Goal: Information Seeking & Learning: Learn about a topic

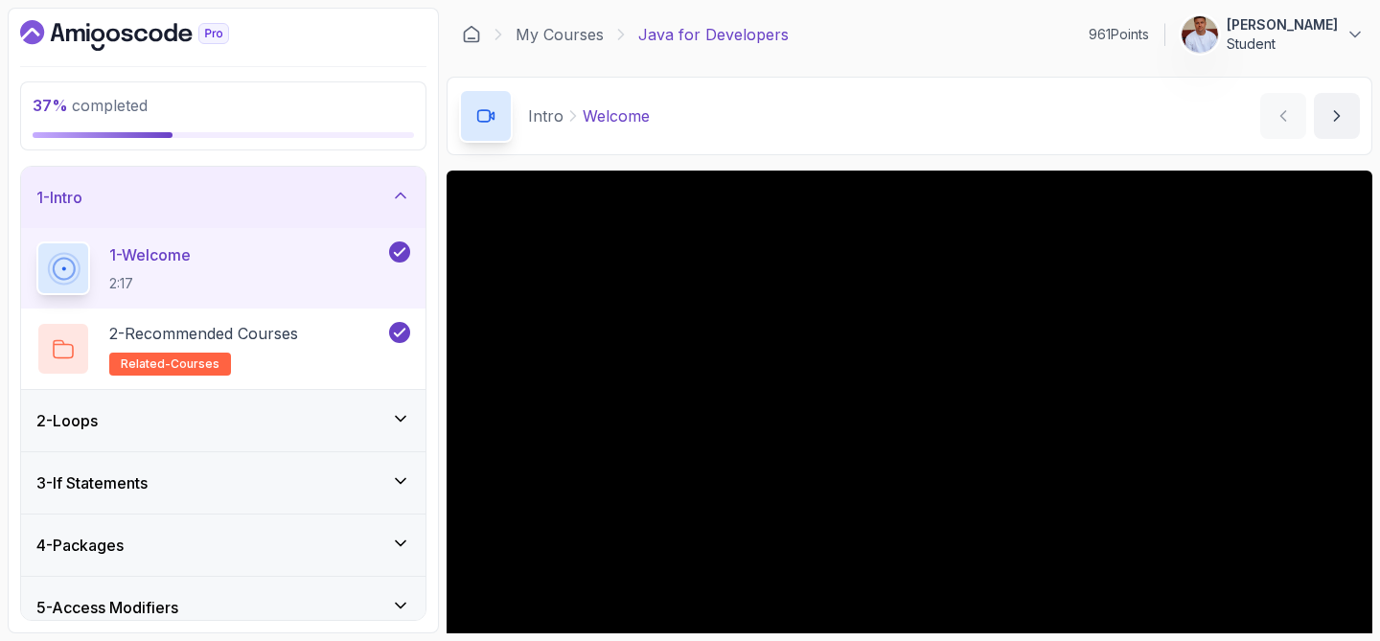
scroll to position [95, 0]
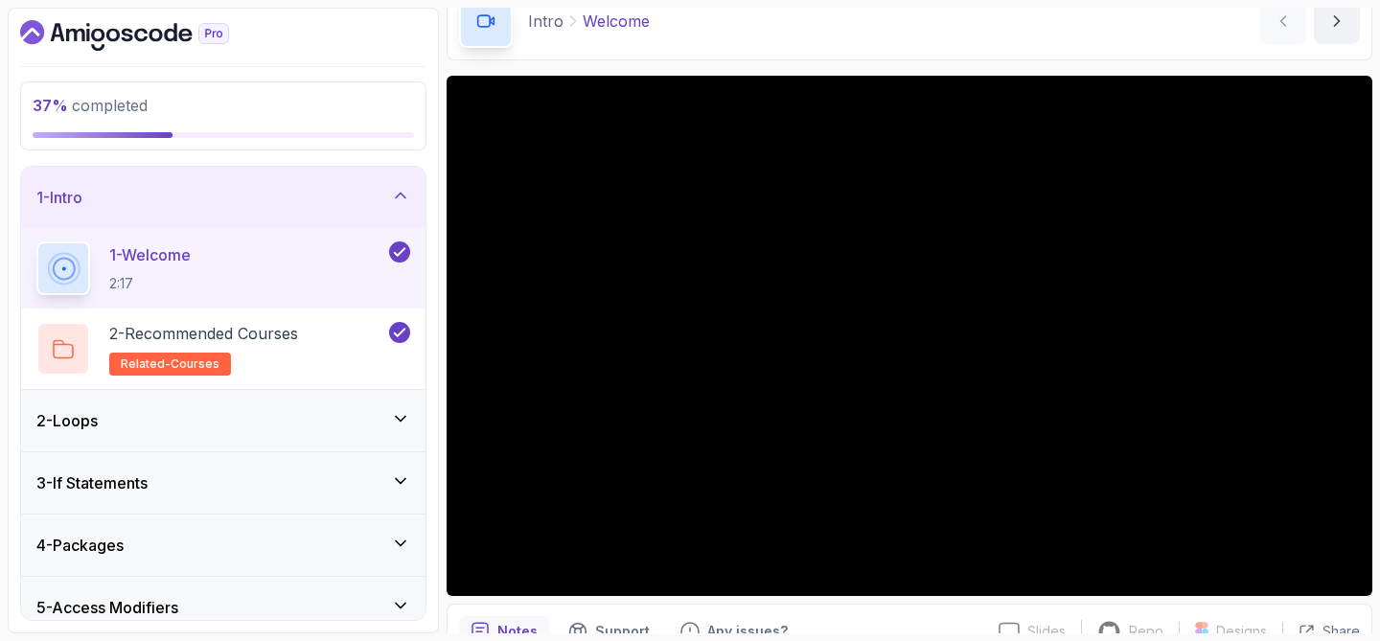
click at [395, 194] on icon at bounding box center [400, 195] width 19 height 19
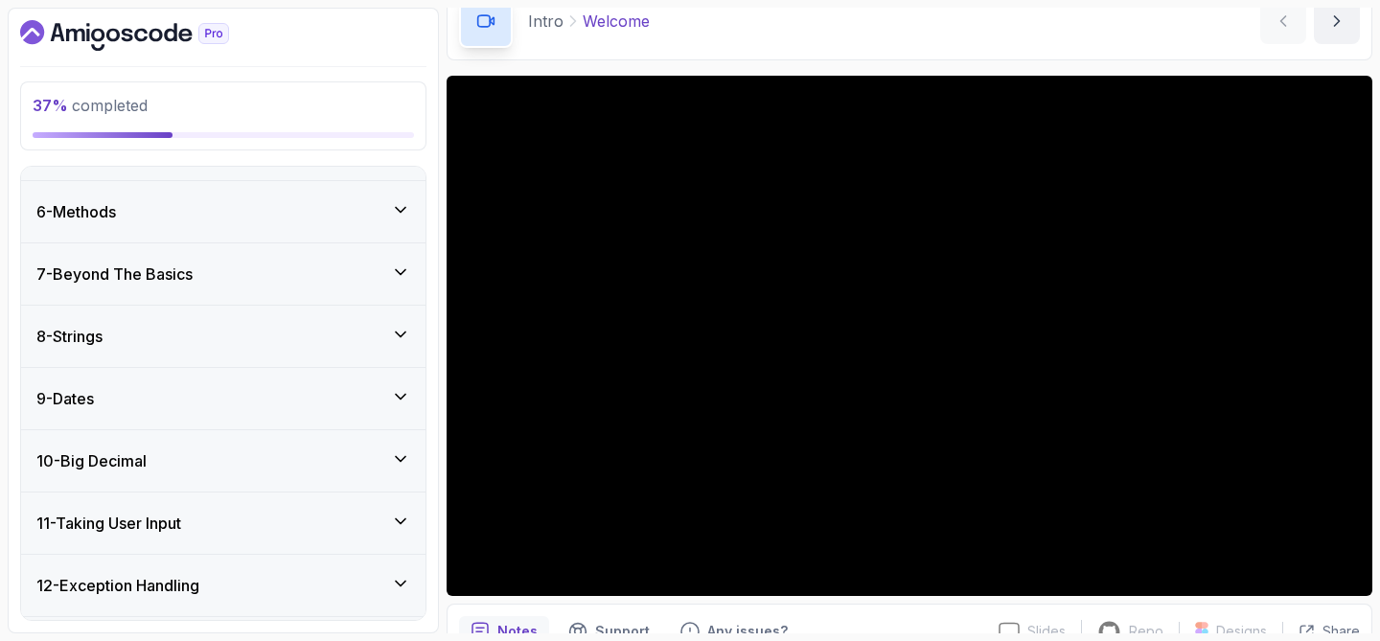
scroll to position [298, 0]
click at [227, 339] on div "8 - Strings" at bounding box center [223, 335] width 374 height 23
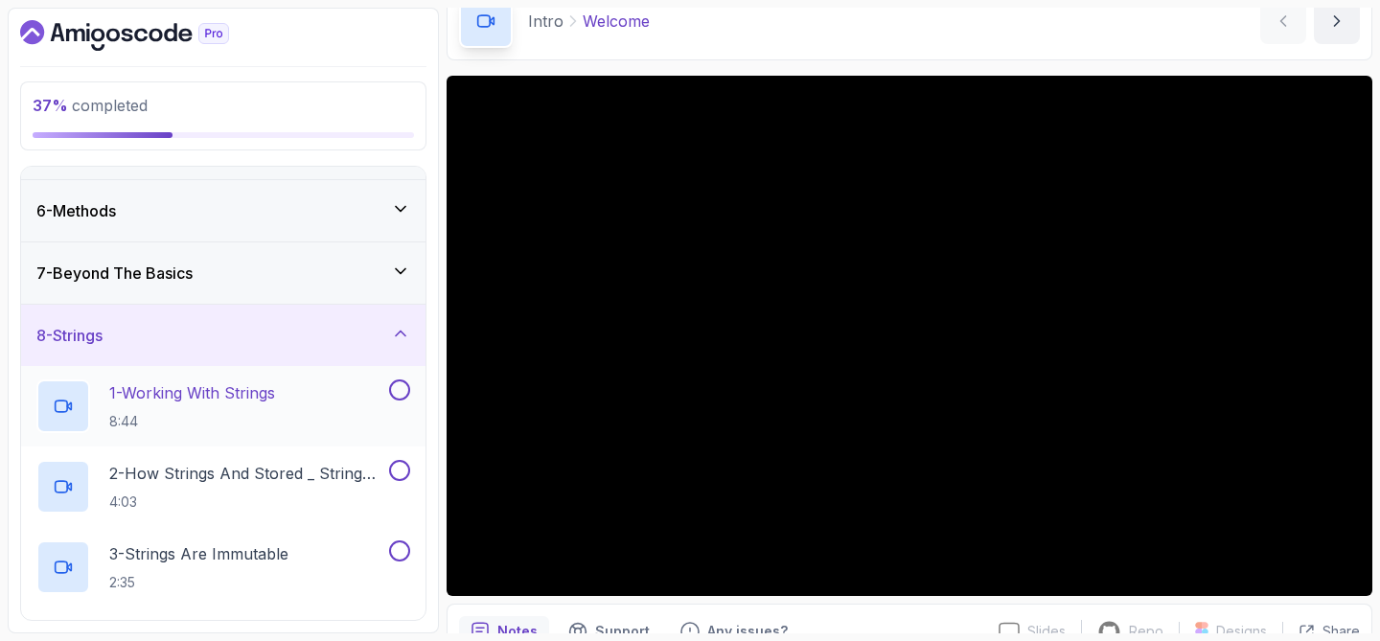
click at [258, 397] on p "1 - Working With Strings" at bounding box center [192, 392] width 166 height 23
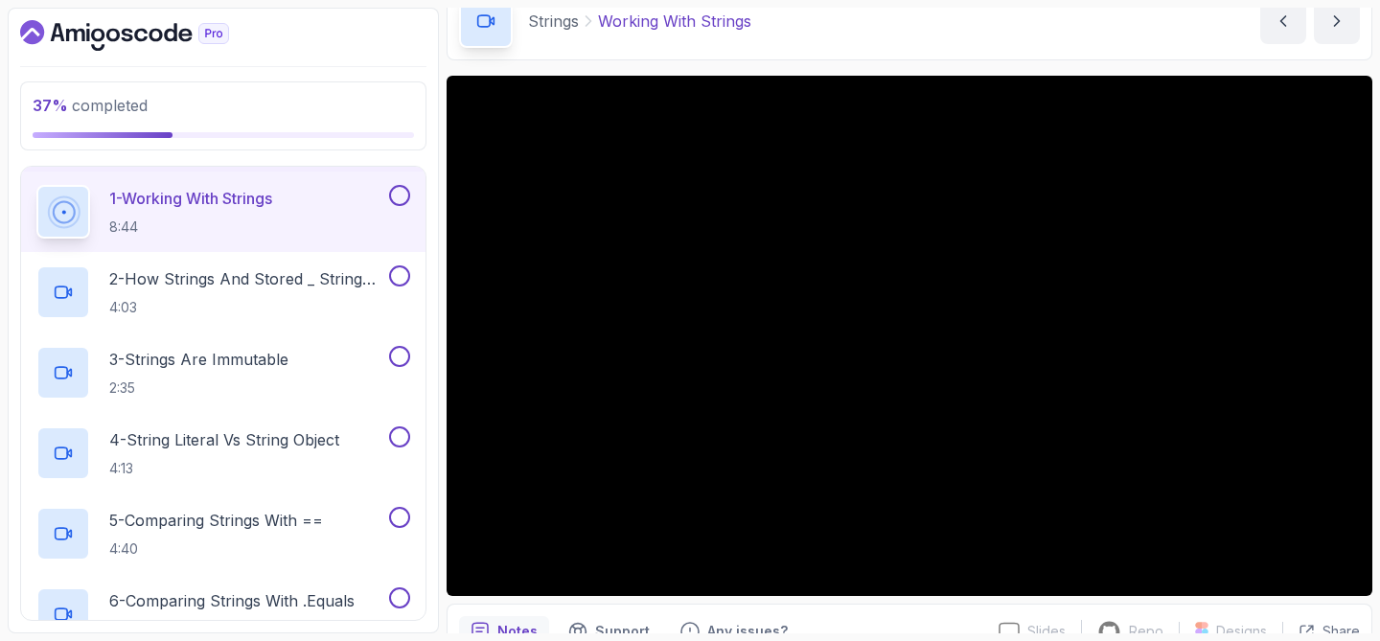
scroll to position [500, 0]
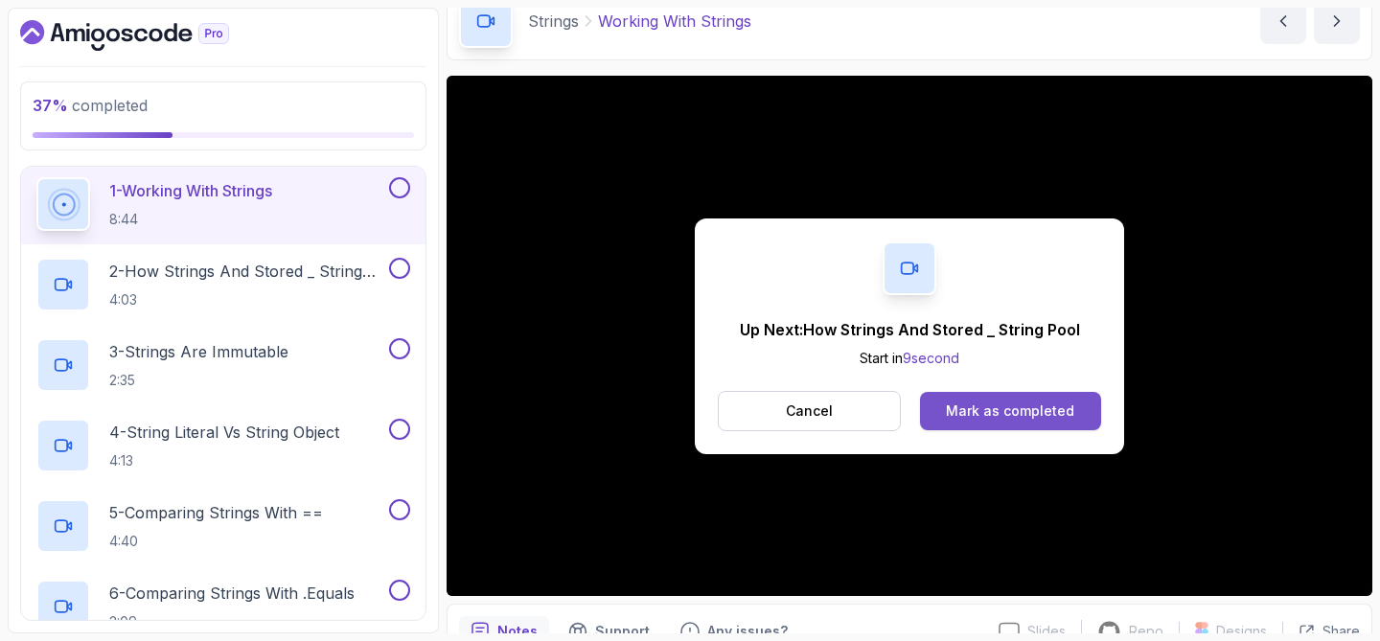
click at [1025, 408] on div "Mark as completed" at bounding box center [1010, 410] width 128 height 19
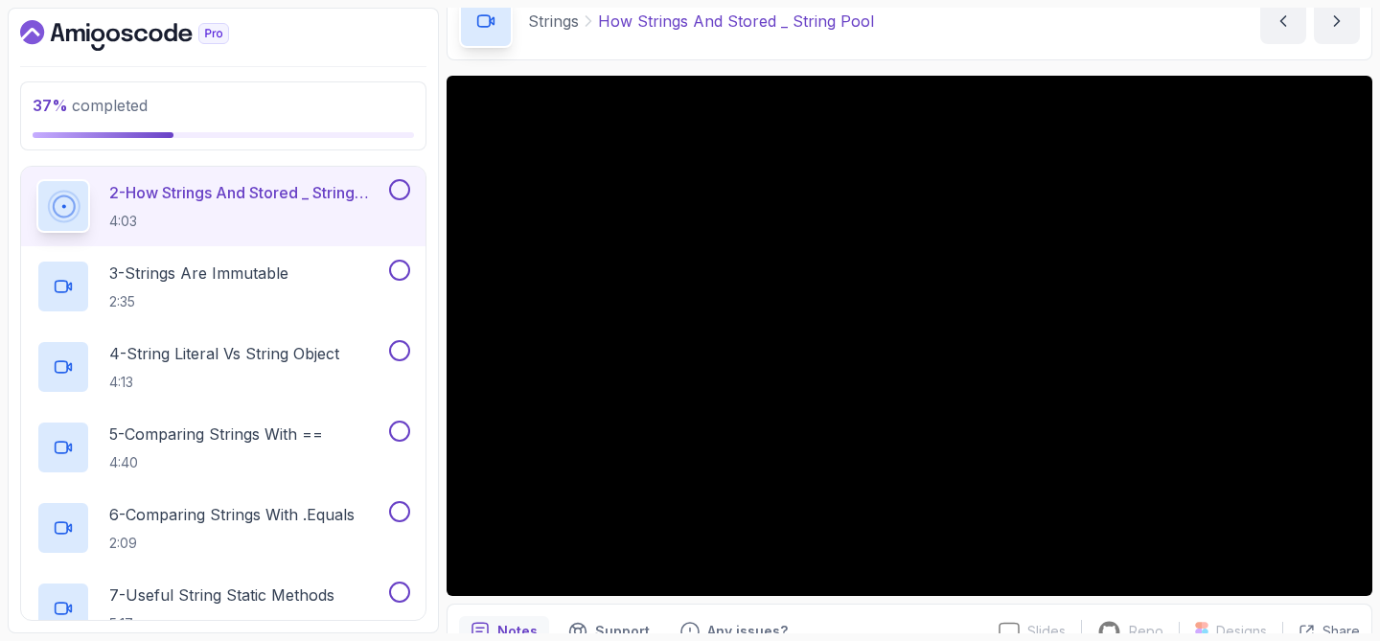
scroll to position [581, 0]
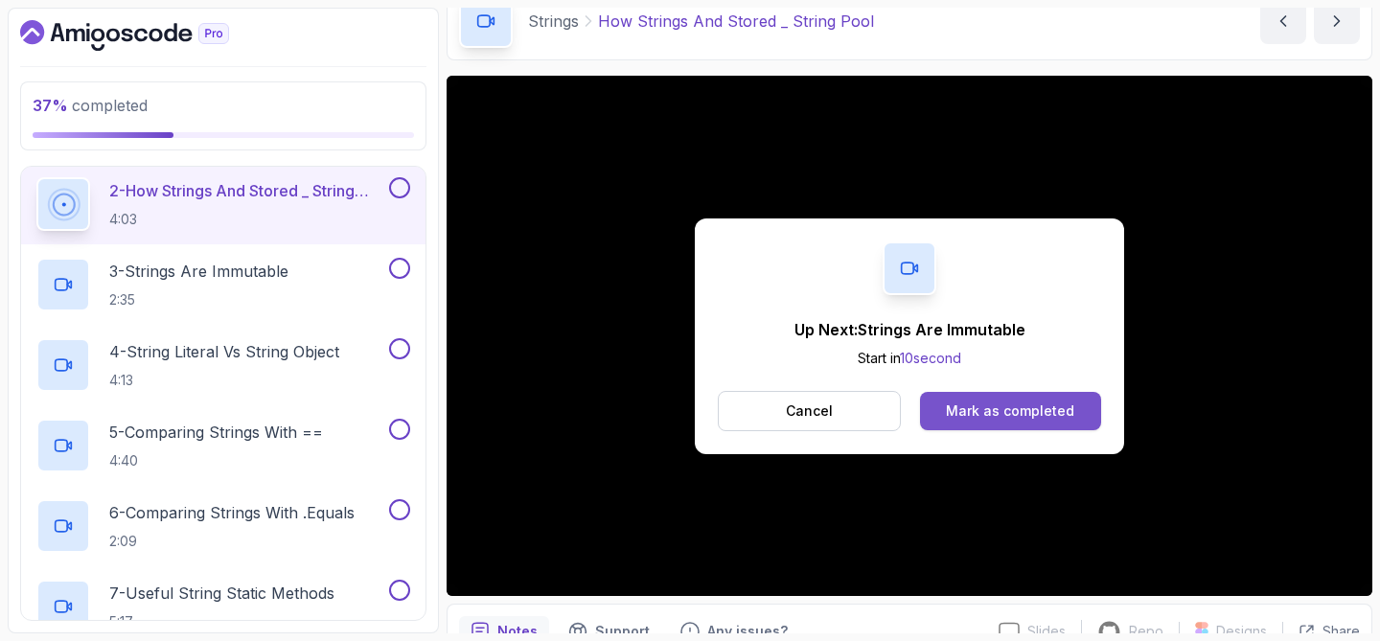
click at [1049, 410] on div "Mark as completed" at bounding box center [1010, 410] width 128 height 19
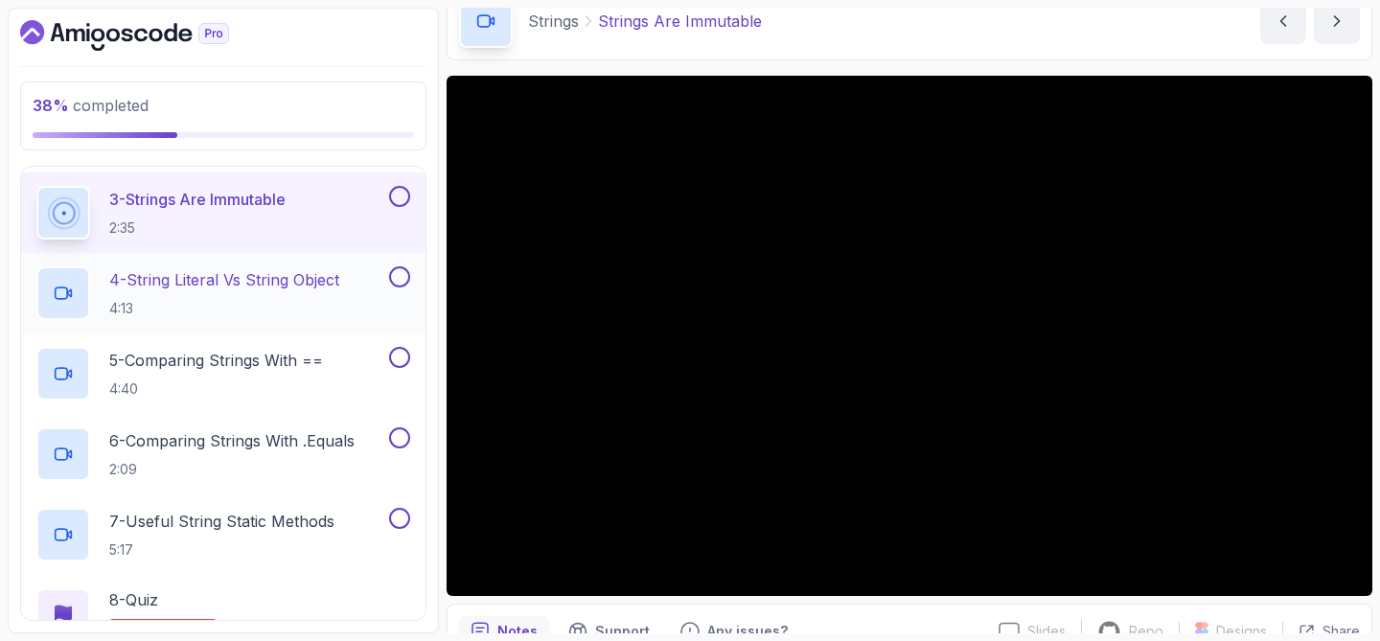
scroll to position [654, 0]
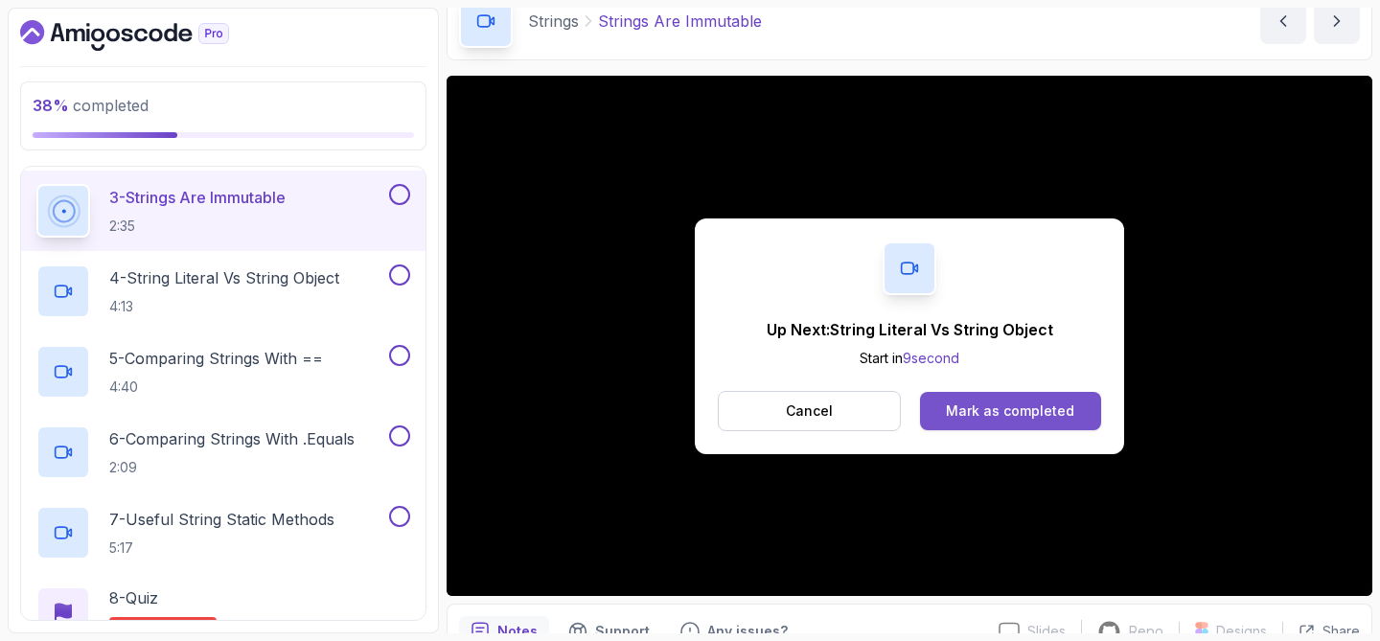
click at [986, 404] on div "Mark as completed" at bounding box center [1010, 410] width 128 height 19
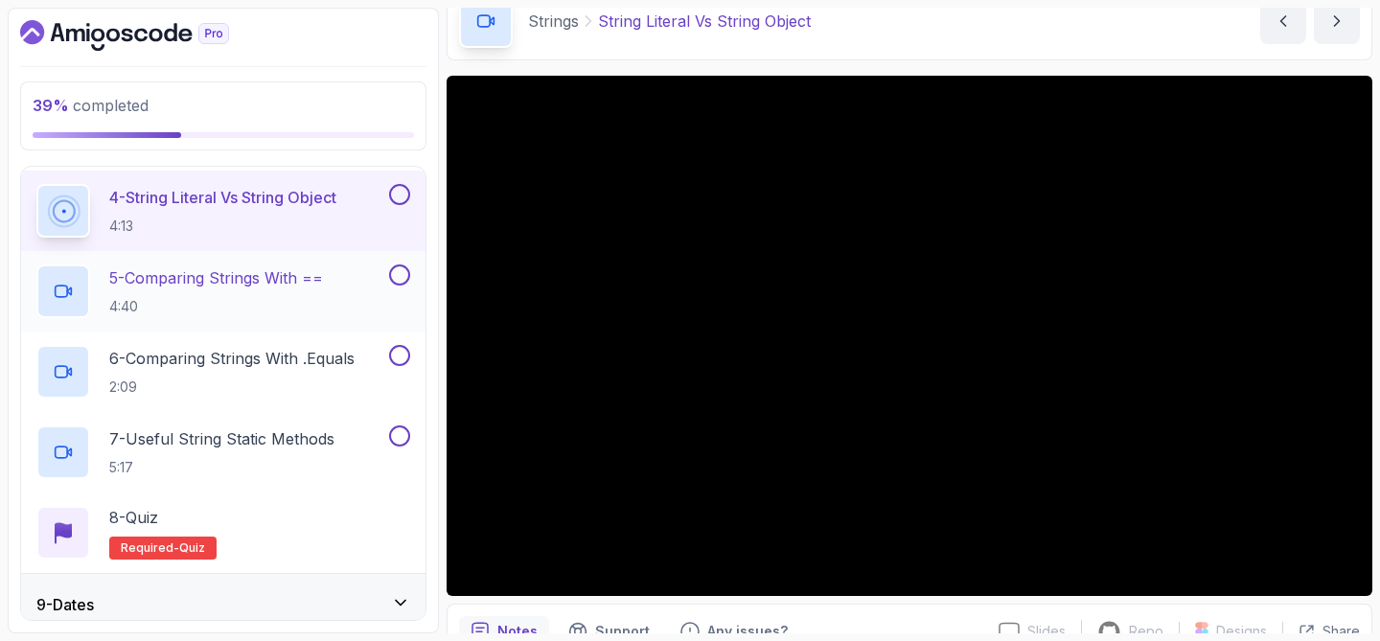
scroll to position [741, 0]
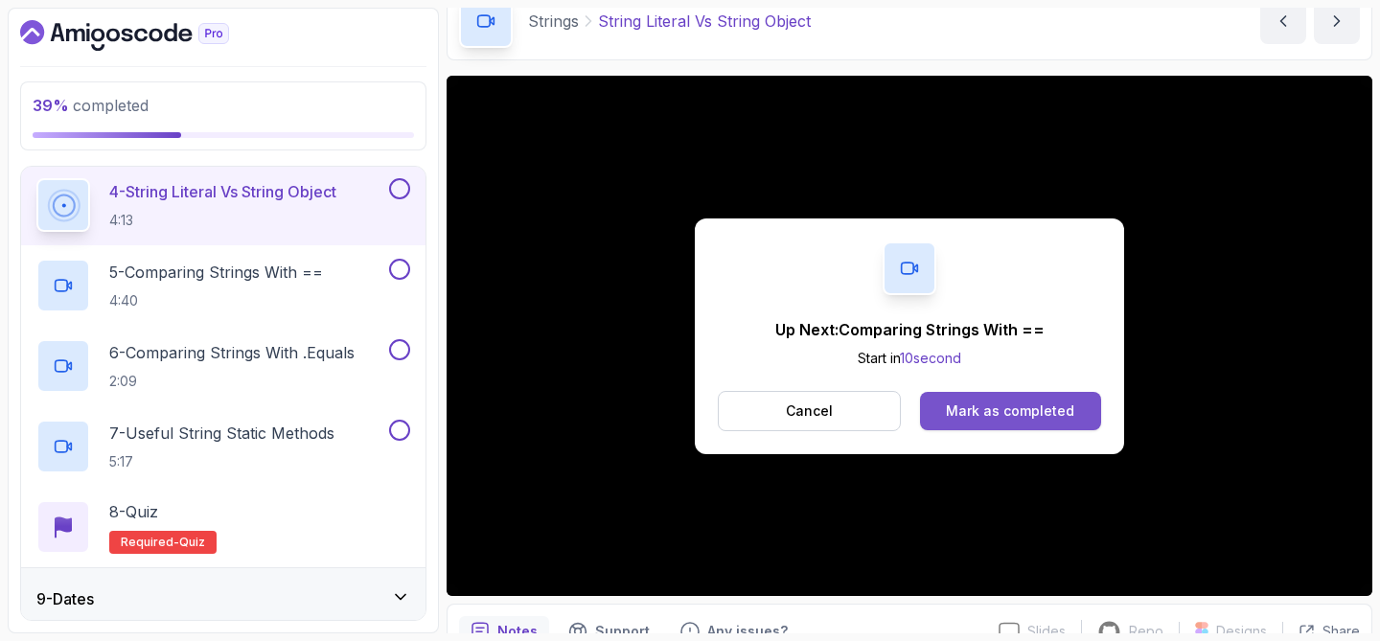
click at [992, 402] on div "Mark as completed" at bounding box center [1010, 410] width 128 height 19
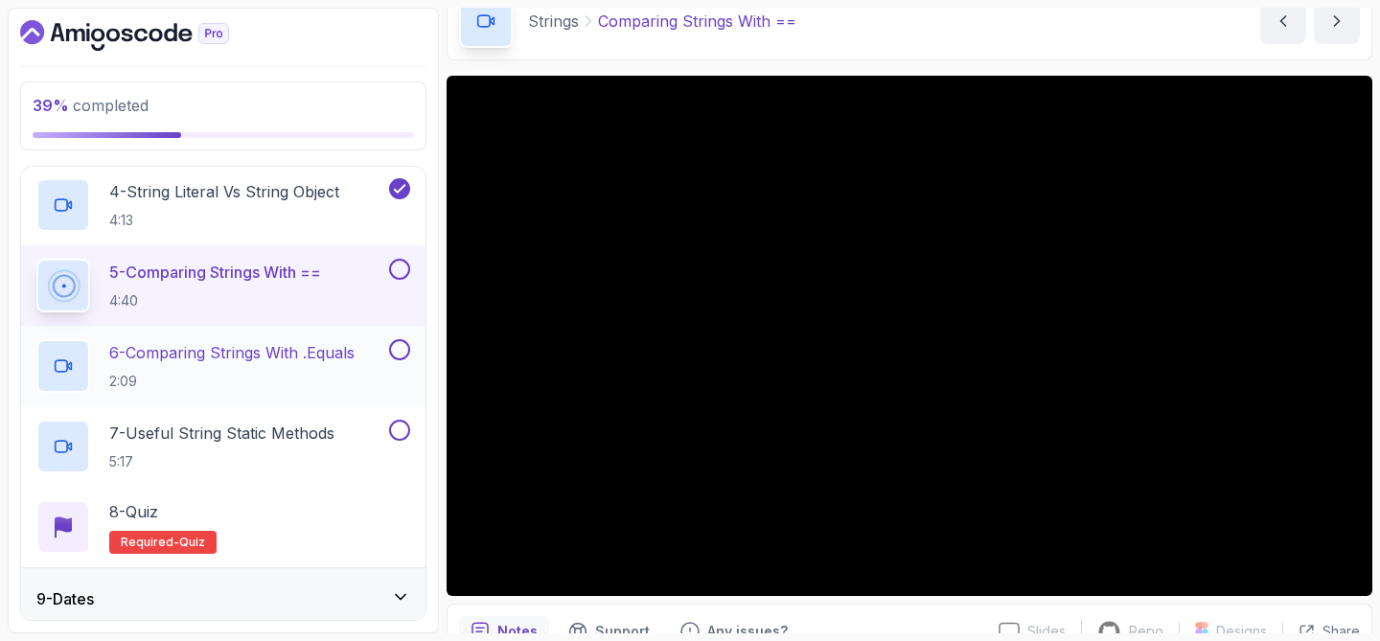
click at [404, 348] on button at bounding box center [399, 349] width 21 height 21
click at [406, 272] on button at bounding box center [399, 269] width 21 height 21
click at [345, 433] on div "7 - Useful String Static Methods 5:17" at bounding box center [210, 447] width 349 height 54
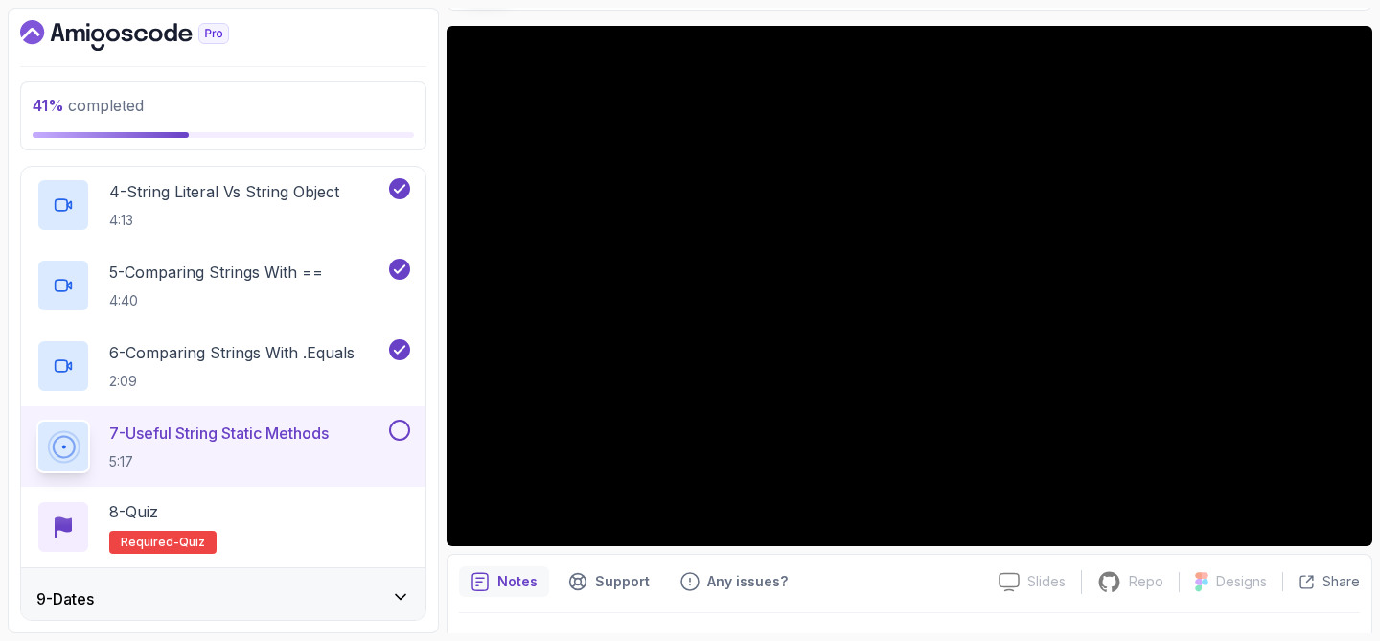
scroll to position [146, 0]
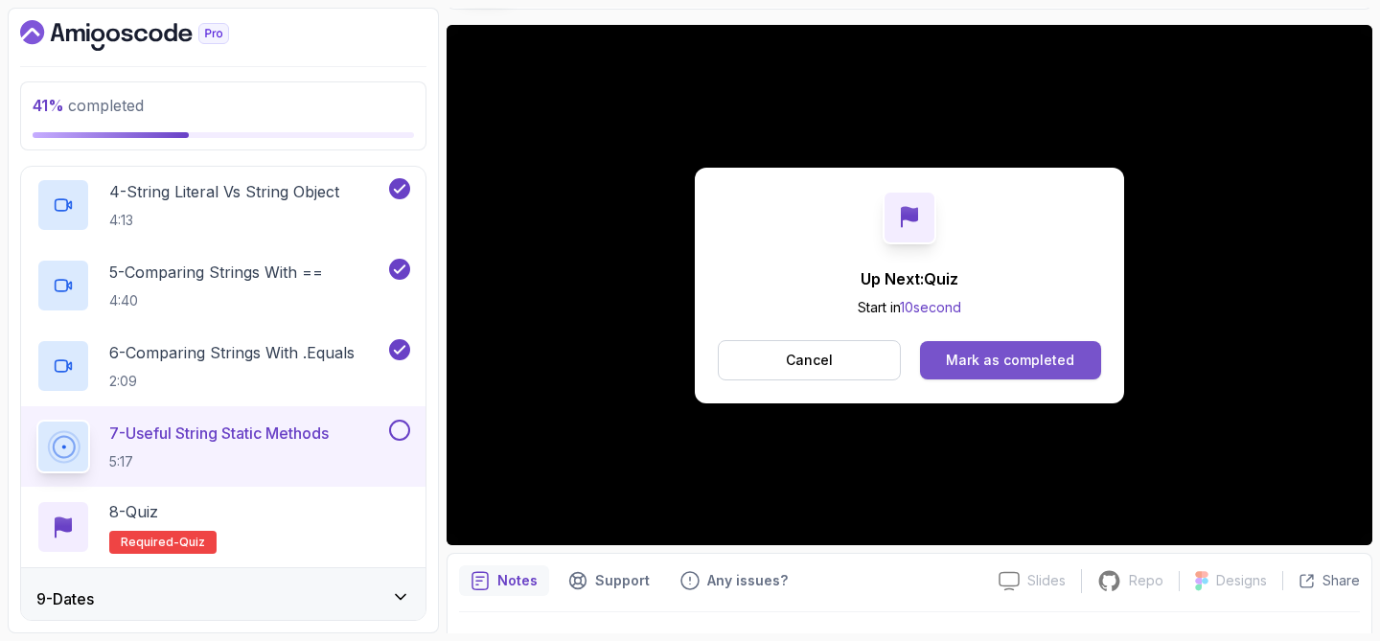
click at [1021, 373] on button "Mark as completed" at bounding box center [1010, 360] width 181 height 38
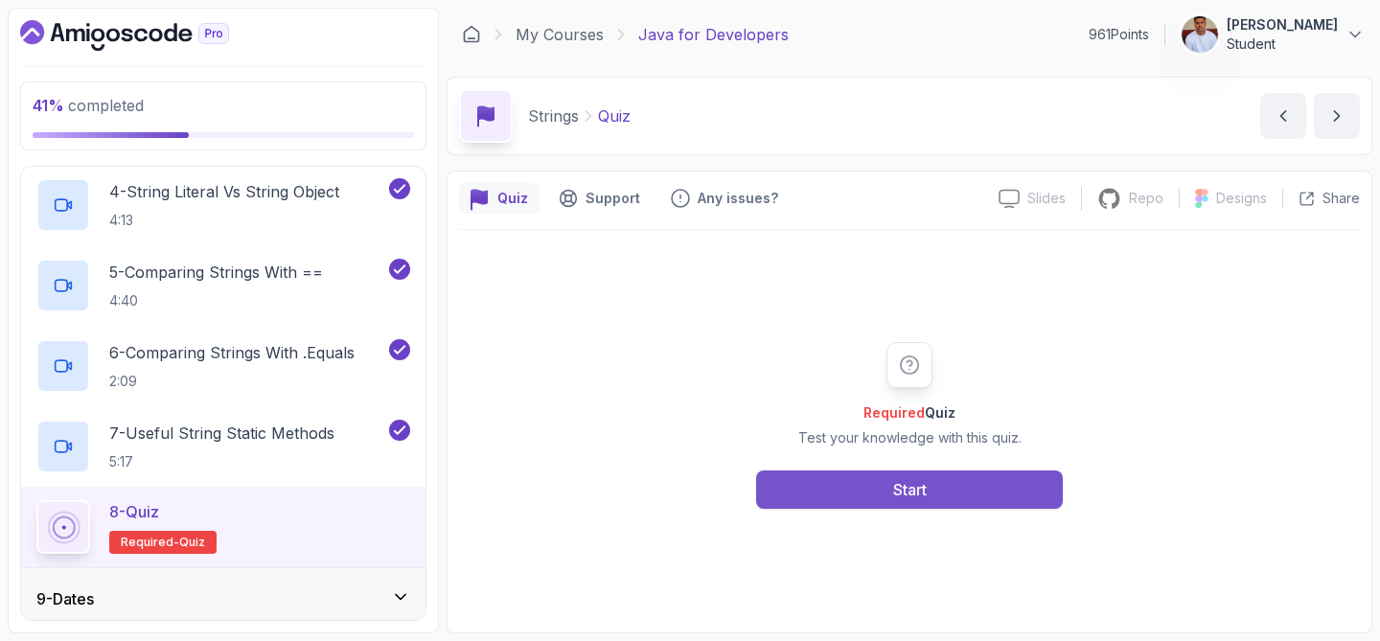
click at [910, 492] on div "Start" at bounding box center [910, 489] width 34 height 23
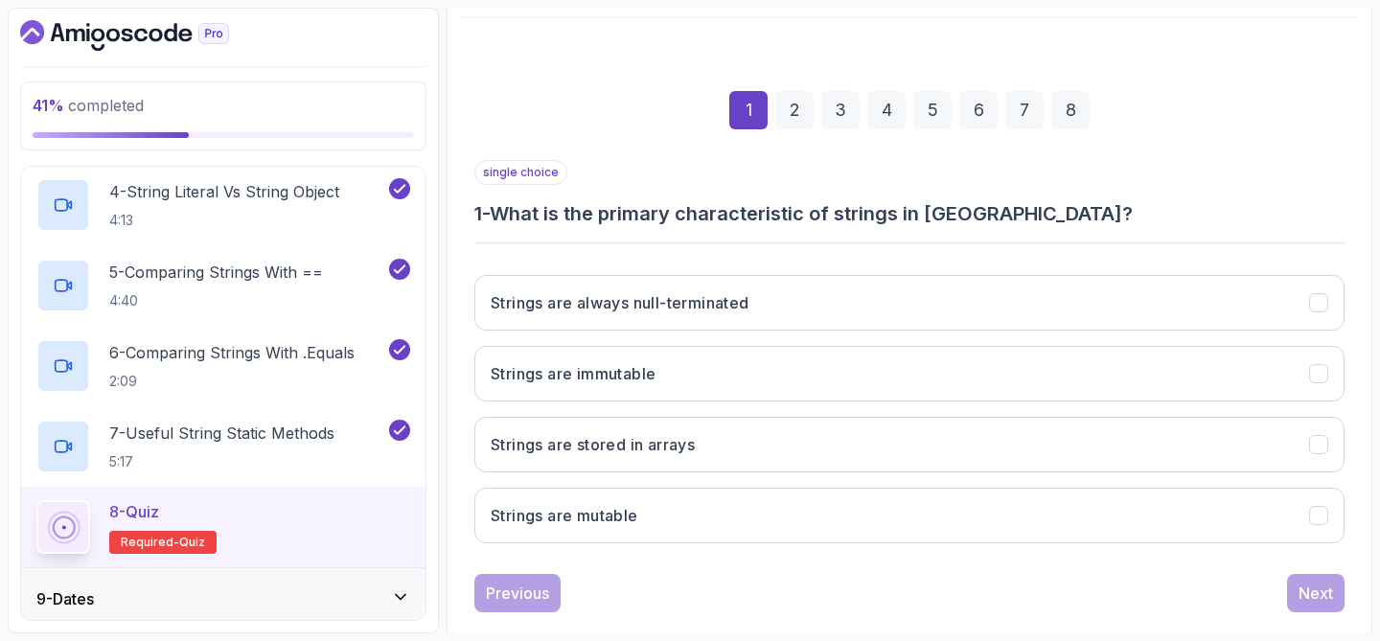
scroll to position [245, 0]
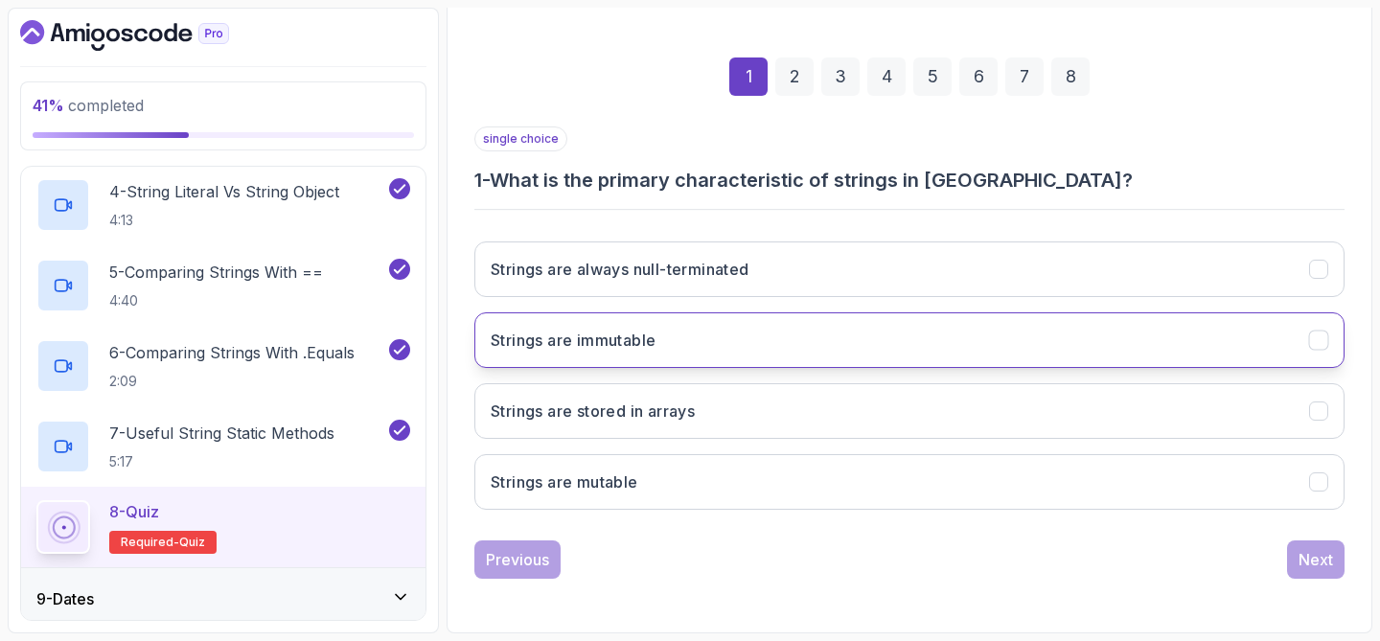
click at [872, 338] on button "Strings are immutable" at bounding box center [909, 340] width 870 height 56
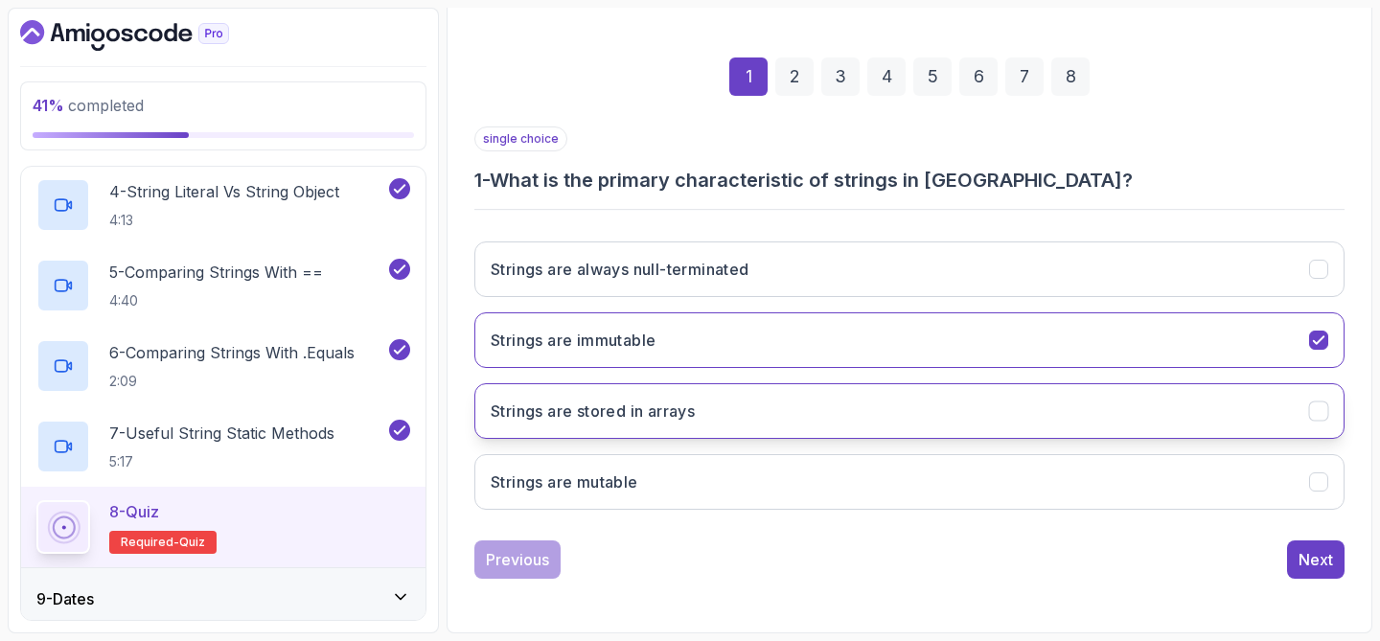
click at [886, 399] on button "Strings are stored in arrays" at bounding box center [909, 411] width 870 height 56
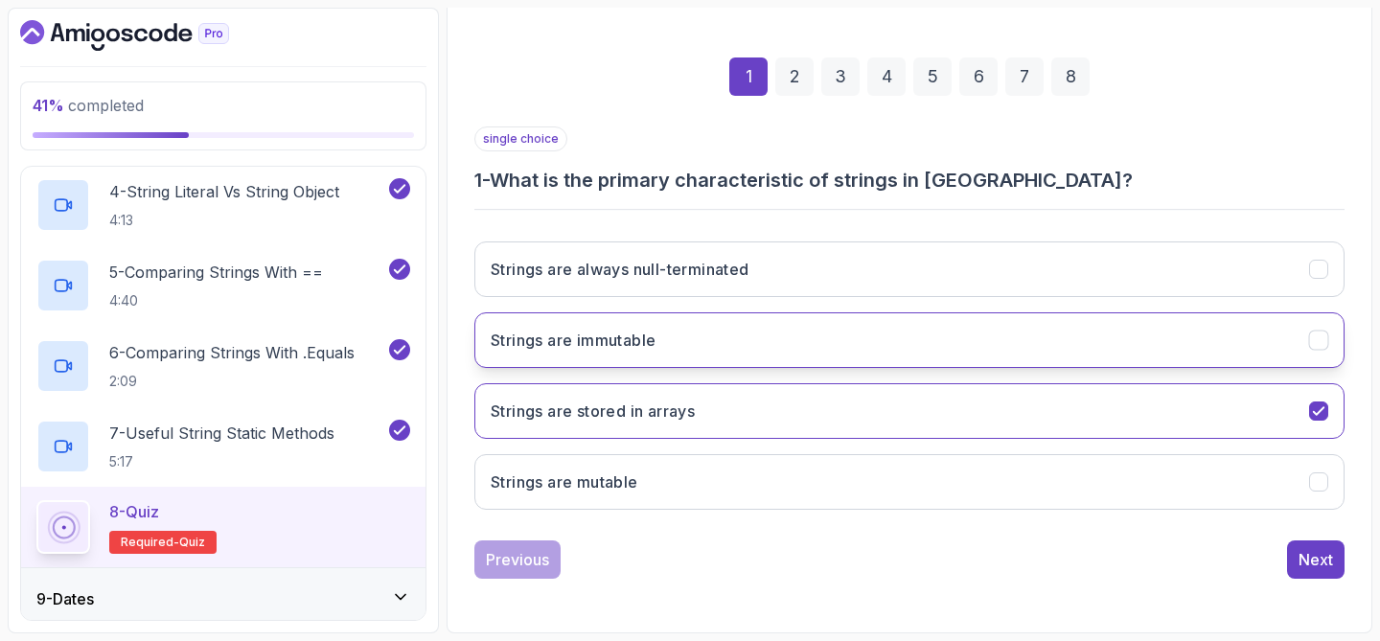
click at [891, 335] on button "Strings are immutable" at bounding box center [909, 340] width 870 height 56
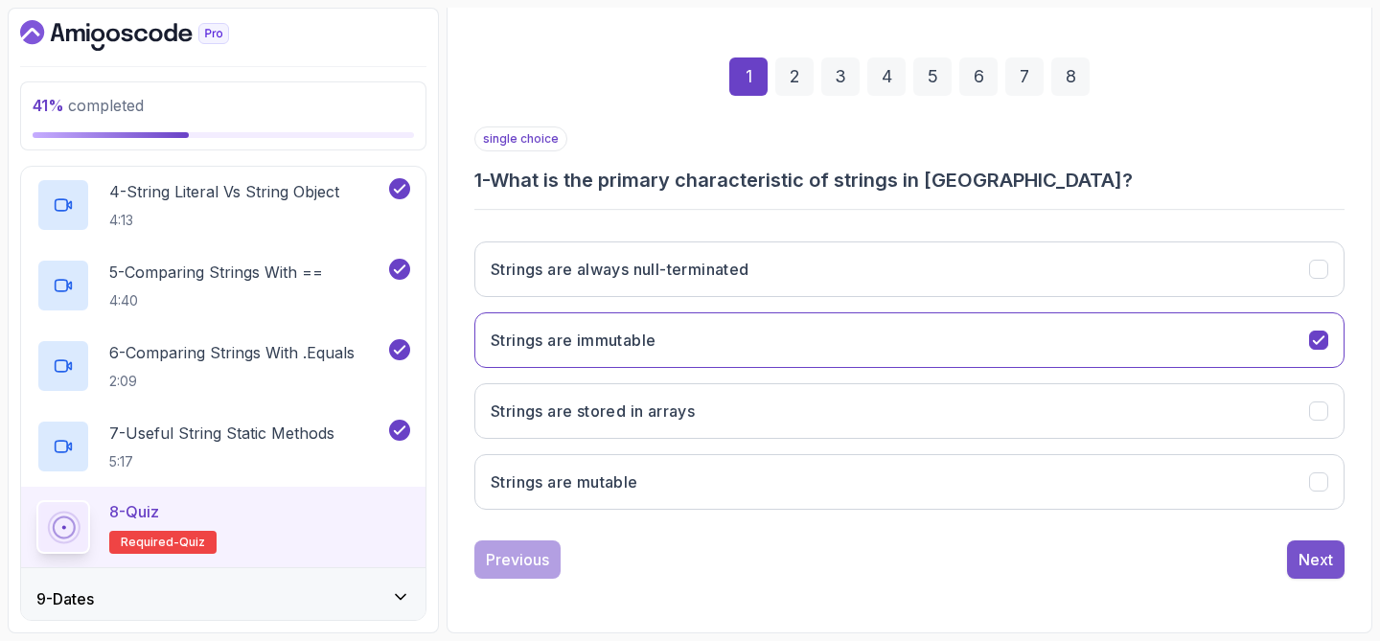
click at [1307, 548] on div "Next" at bounding box center [1315, 559] width 34 height 23
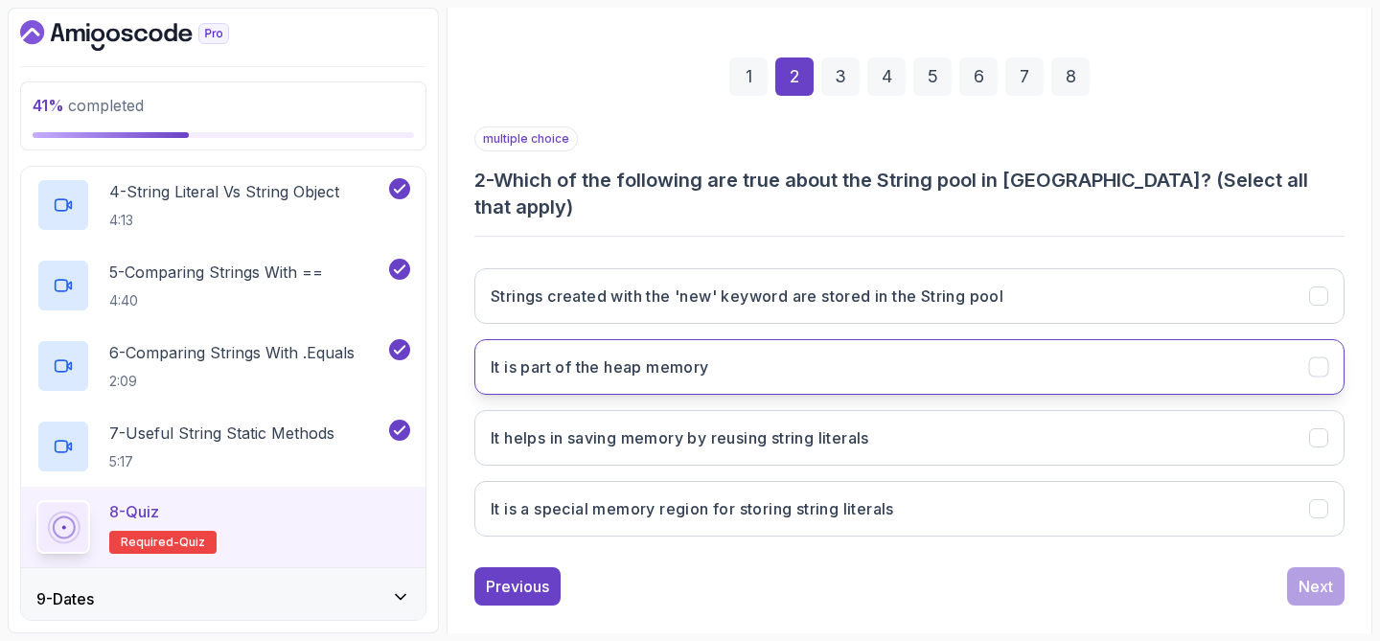
click at [1226, 339] on button "It is part of the heap memory" at bounding box center [909, 367] width 870 height 56
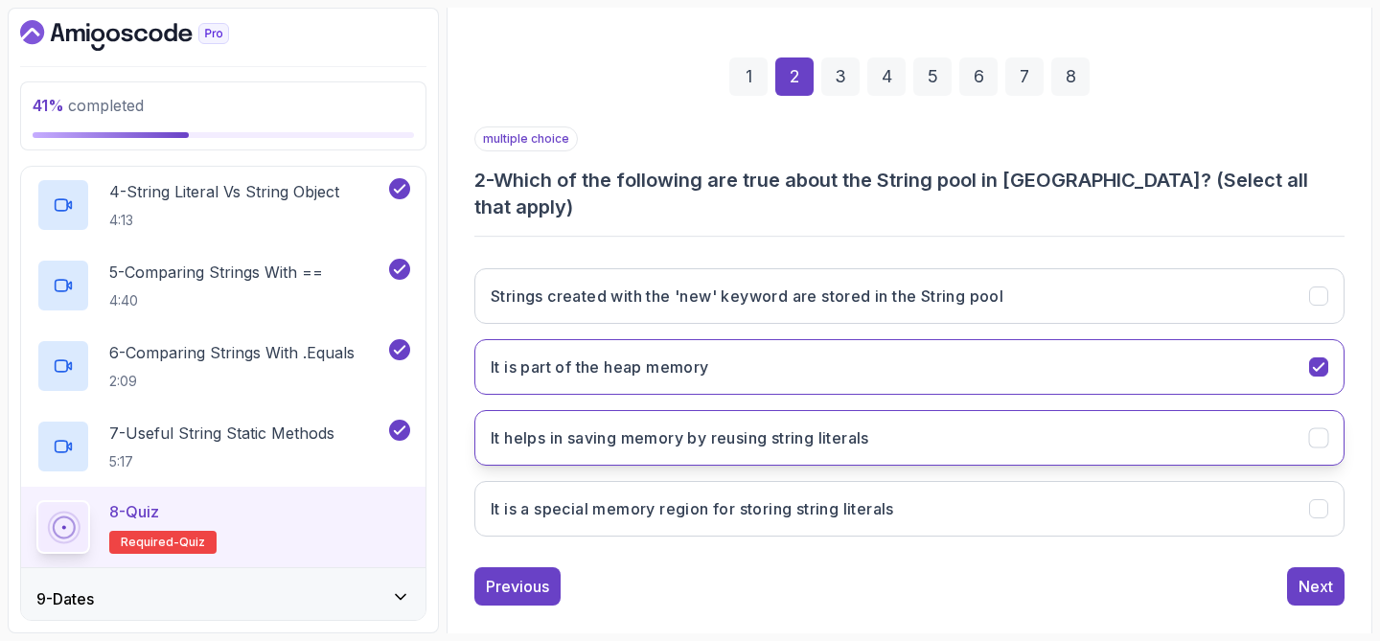
click at [1212, 410] on button "It helps in saving memory by reusing string literals" at bounding box center [909, 438] width 870 height 56
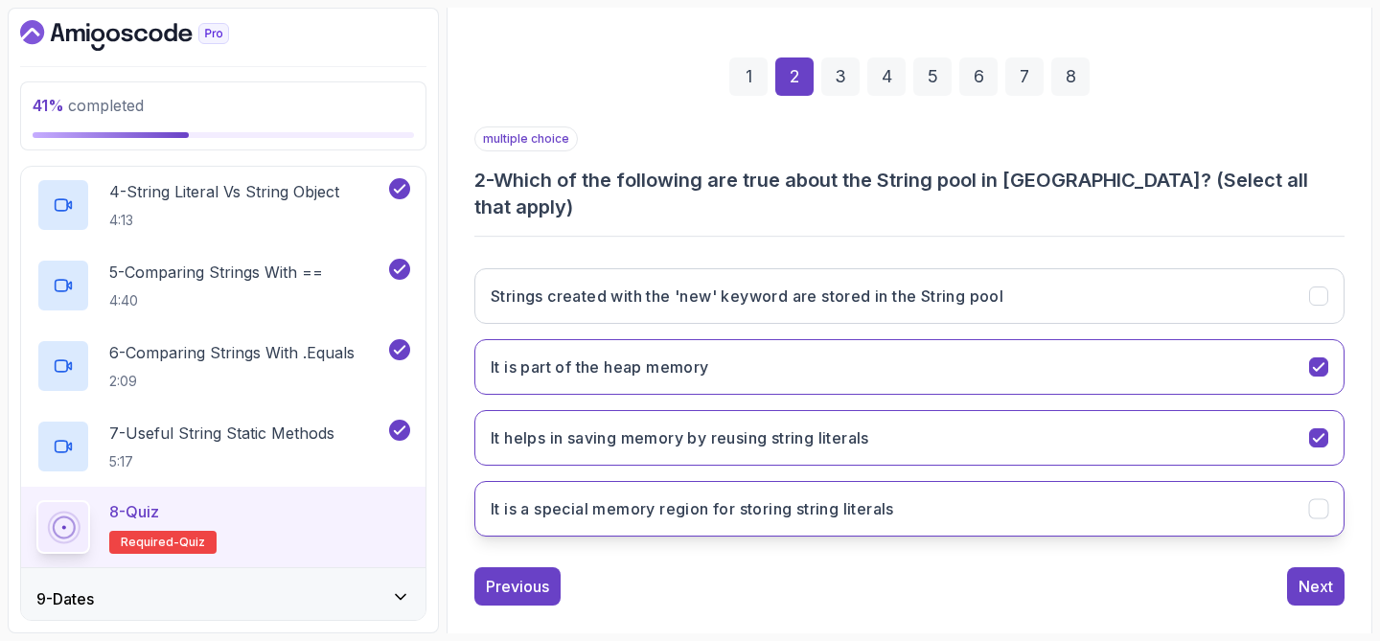
click at [1117, 487] on button "It is a special memory region for storing string literals" at bounding box center [909, 509] width 870 height 56
click at [1291, 567] on button "Next" at bounding box center [1315, 586] width 57 height 38
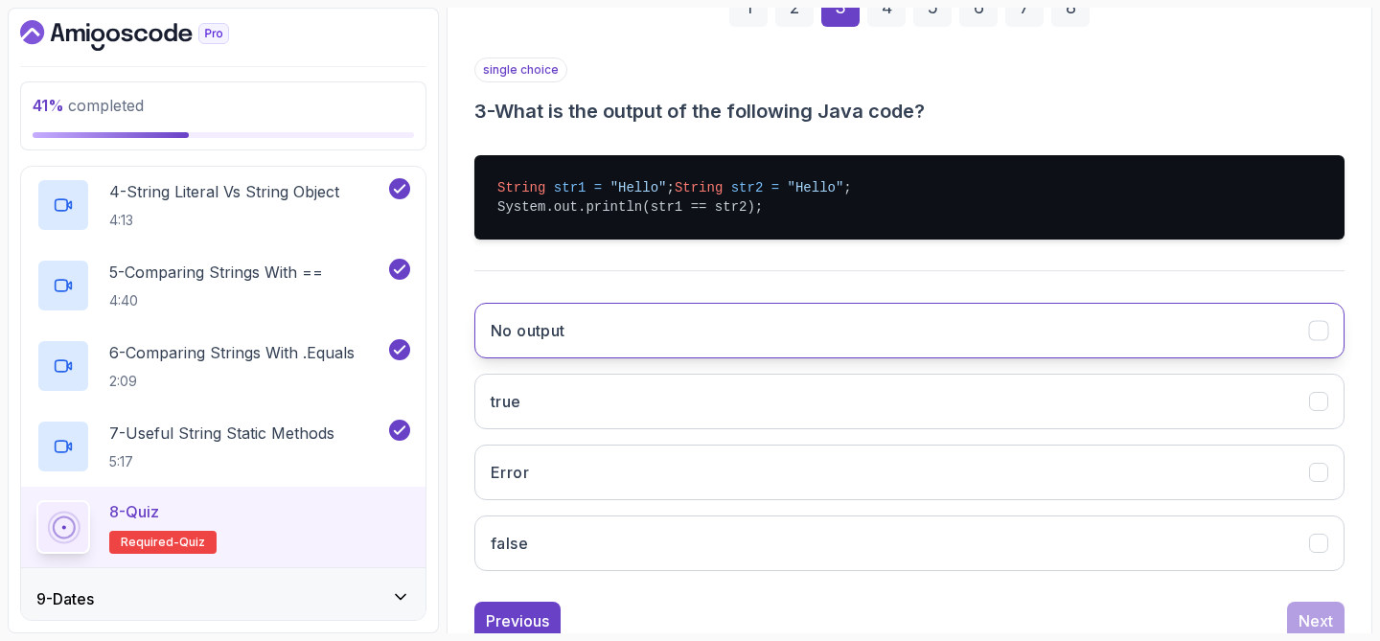
scroll to position [322, 0]
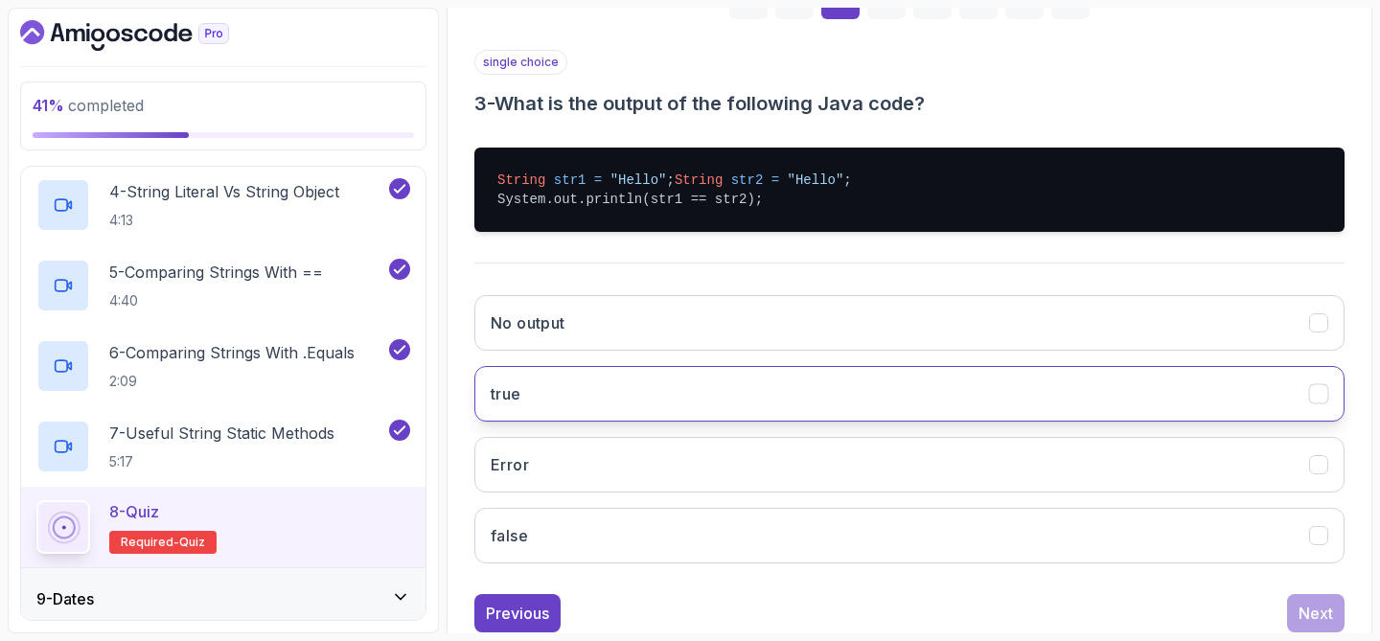
click at [1076, 414] on button "true" at bounding box center [909, 394] width 870 height 56
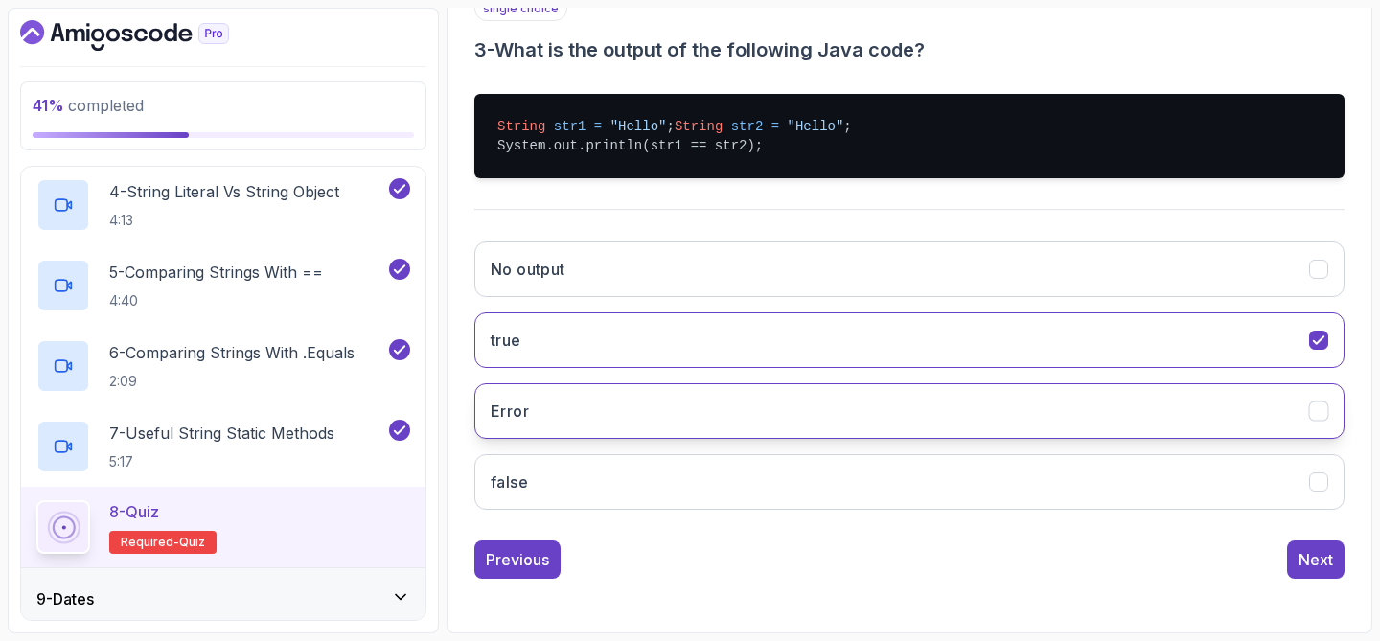
scroll to position [389, 0]
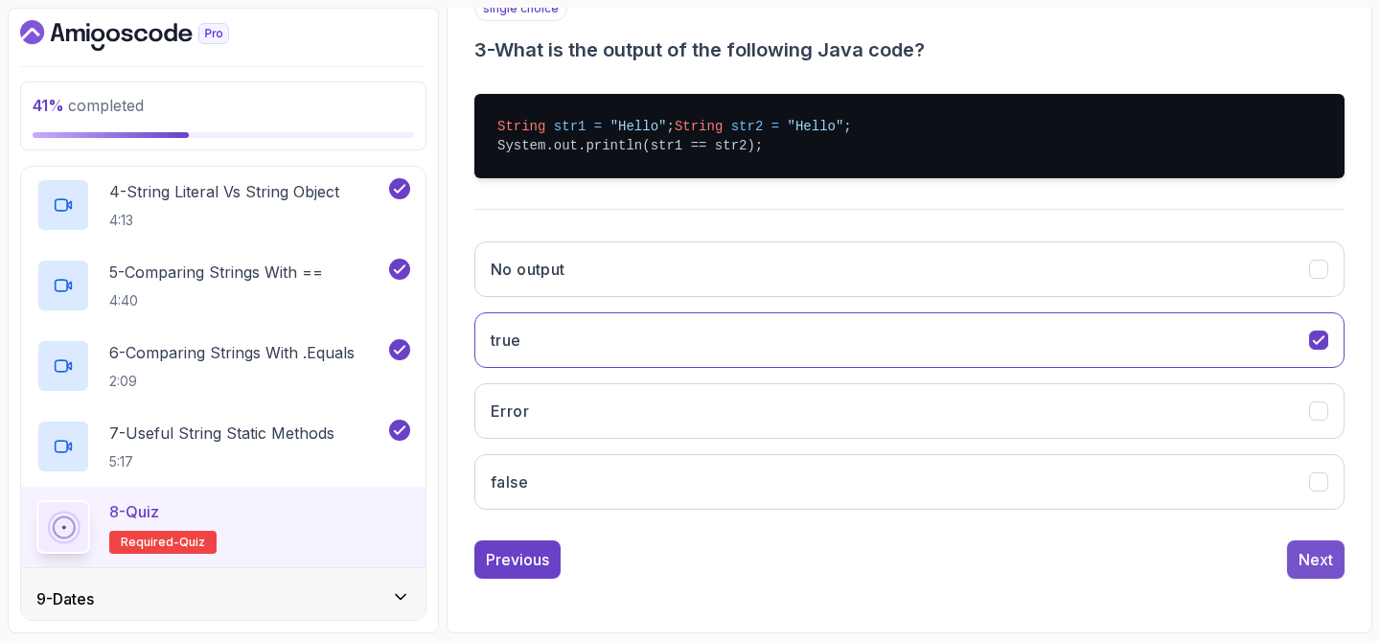
click at [1319, 571] on div "Next" at bounding box center [1315, 559] width 34 height 23
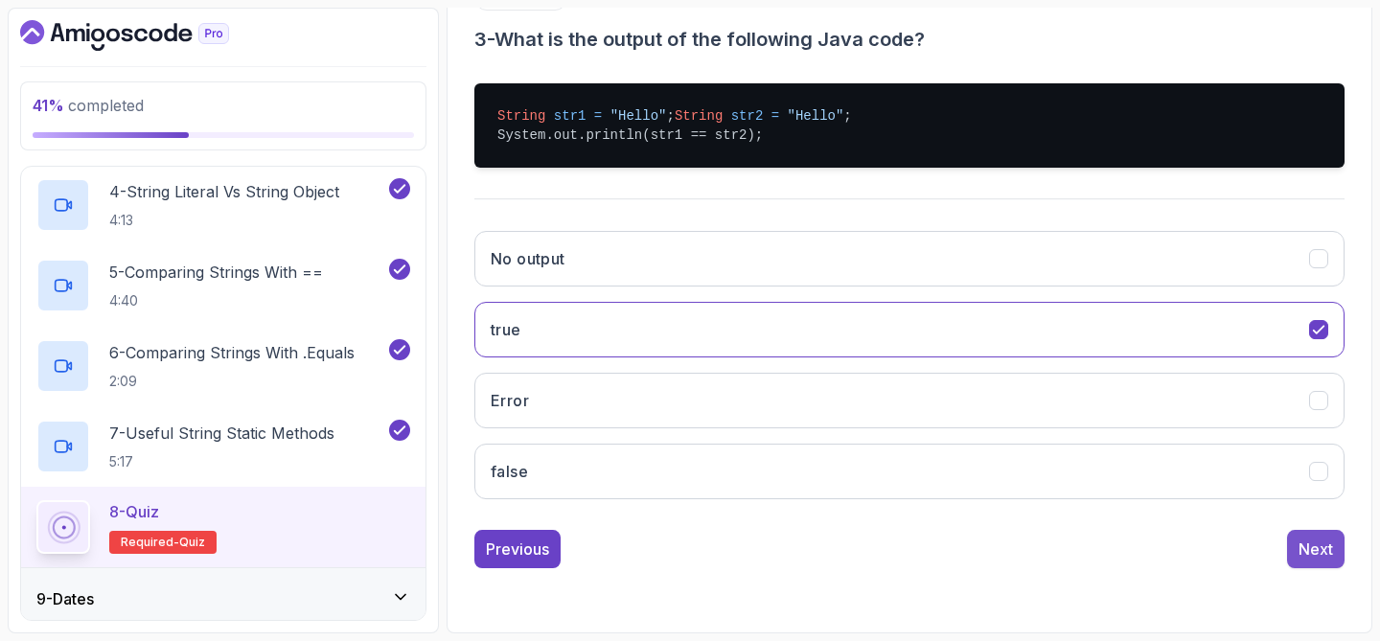
scroll to position [245, 0]
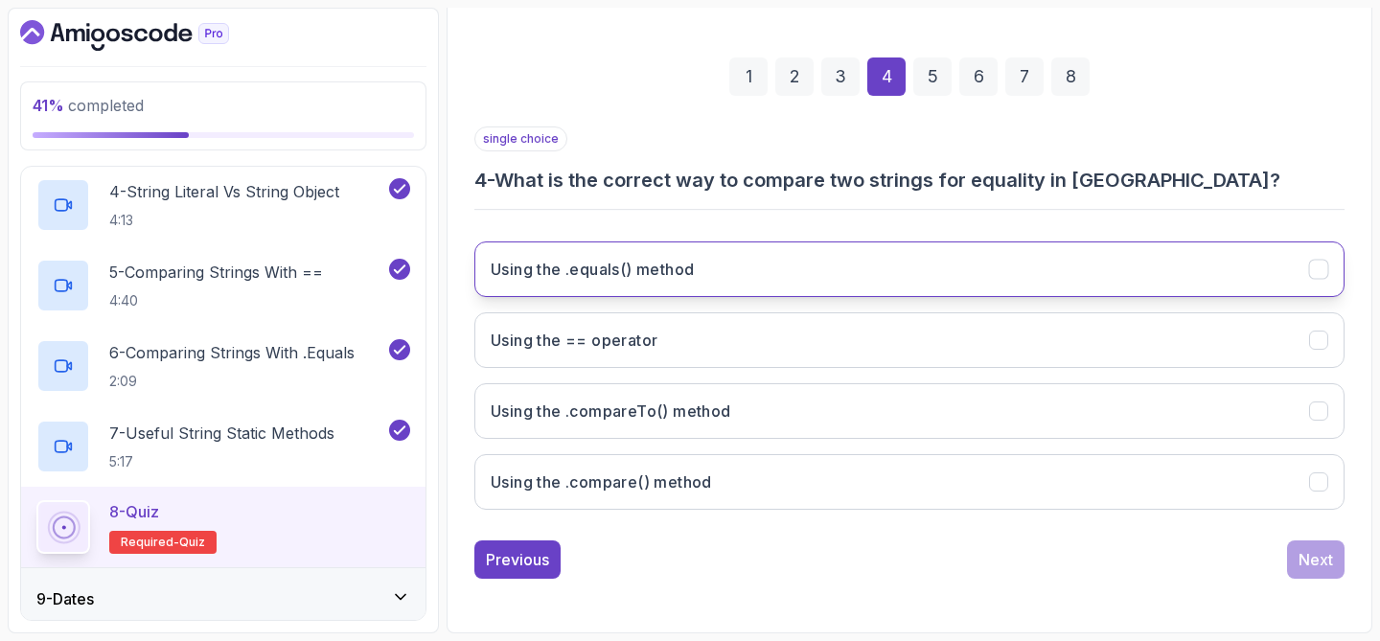
click at [769, 277] on button "Using the .equals() method" at bounding box center [909, 269] width 870 height 56
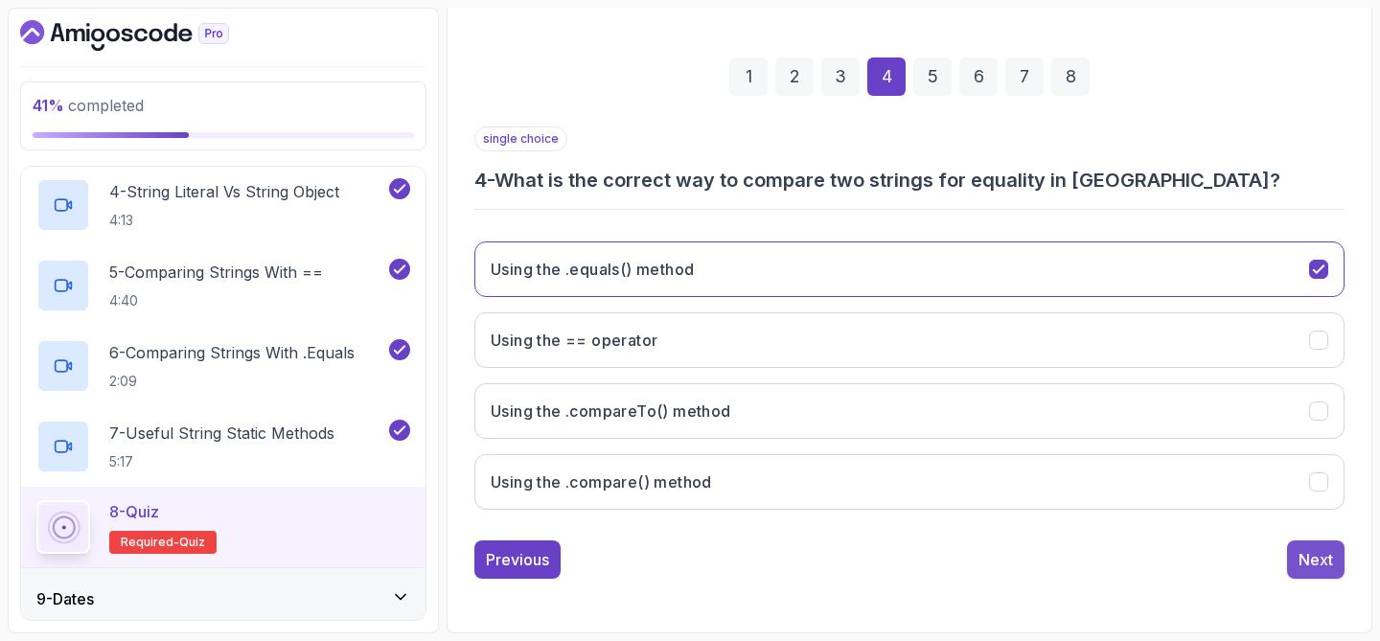
click at [1308, 560] on div "Next" at bounding box center [1315, 559] width 34 height 23
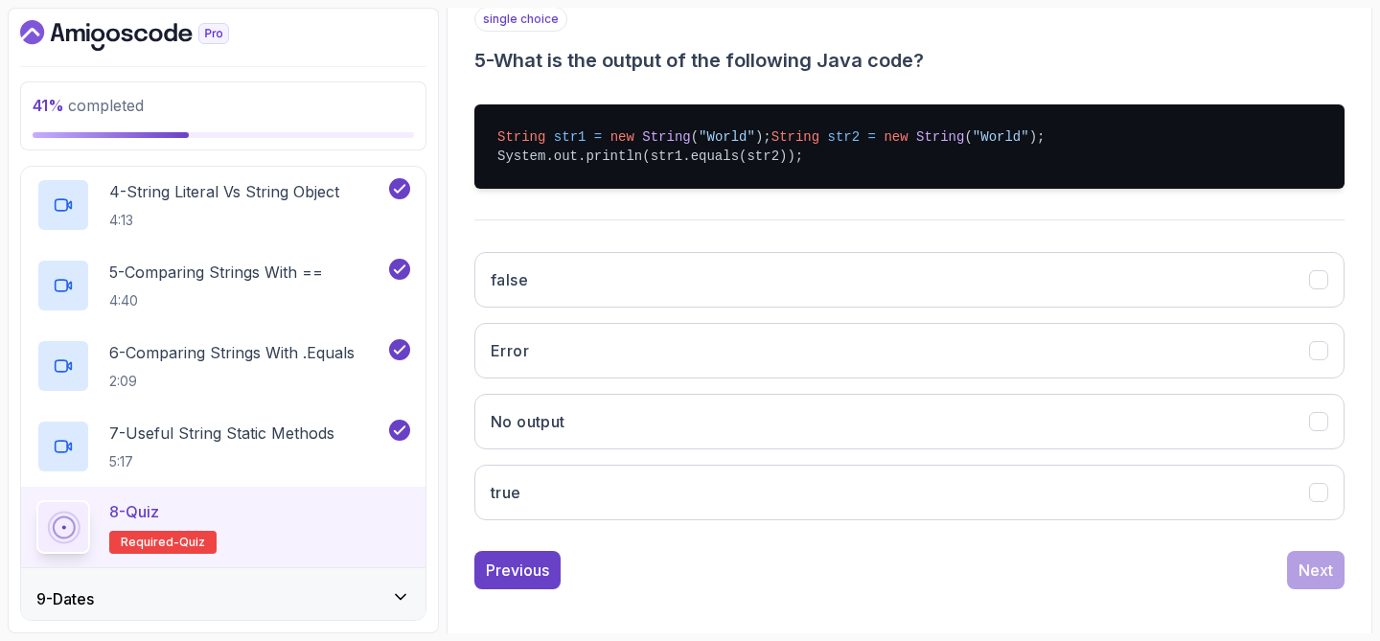
scroll to position [395, 0]
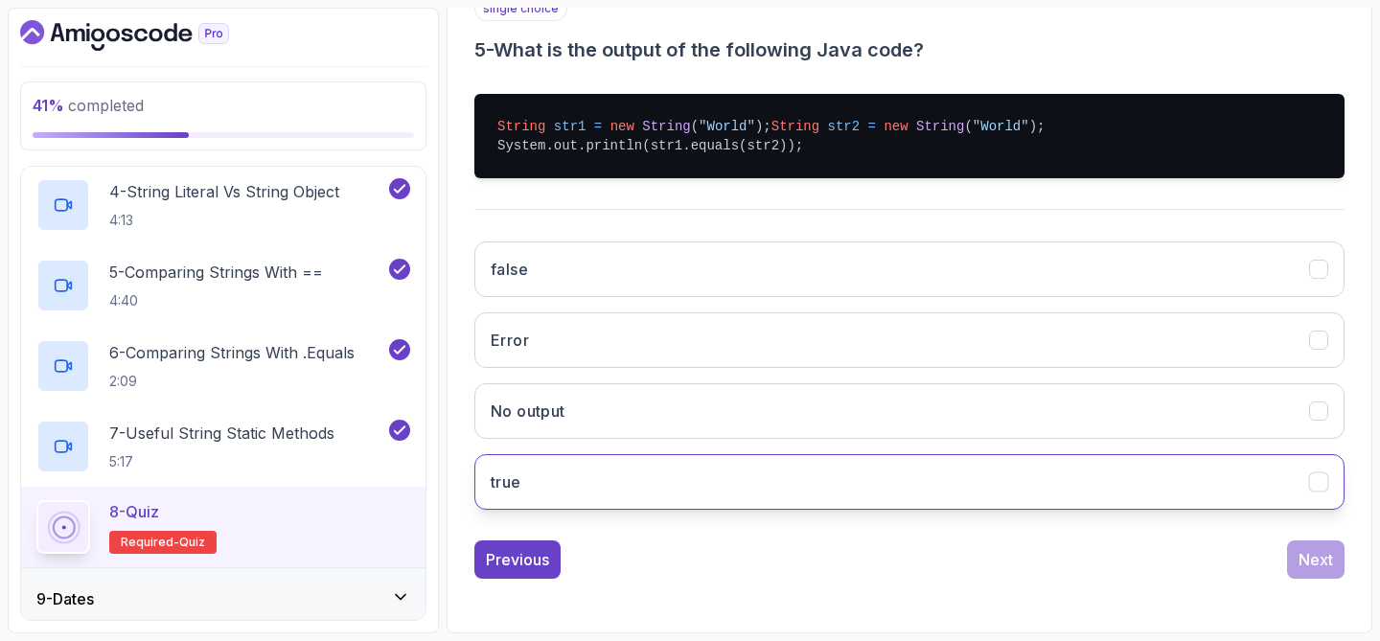
click at [695, 490] on button "true" at bounding box center [909, 482] width 870 height 56
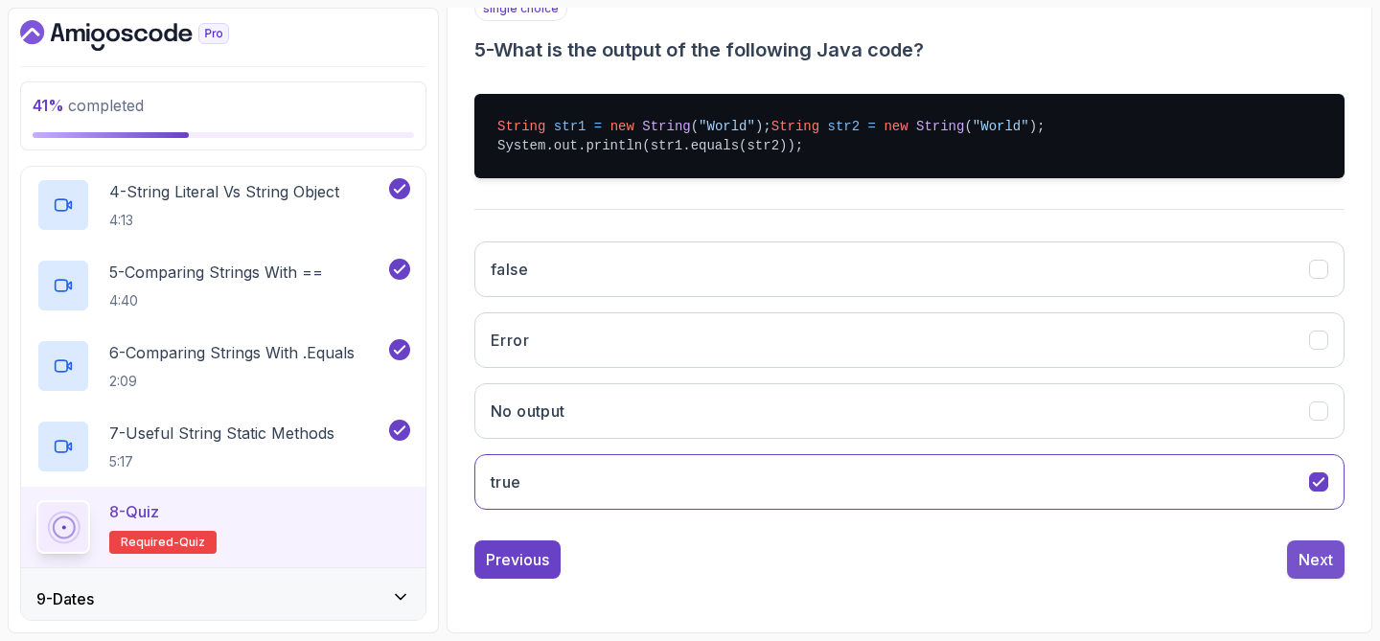
click at [1311, 556] on div "Next" at bounding box center [1315, 559] width 34 height 23
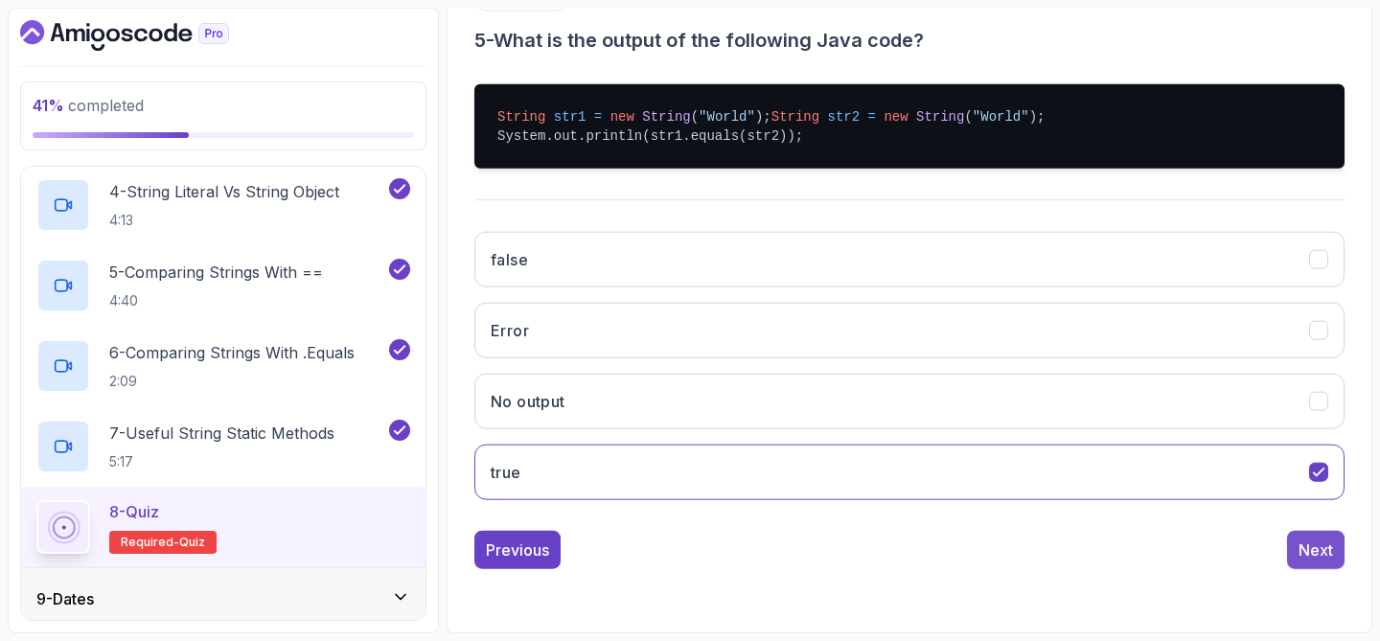
scroll to position [272, 0]
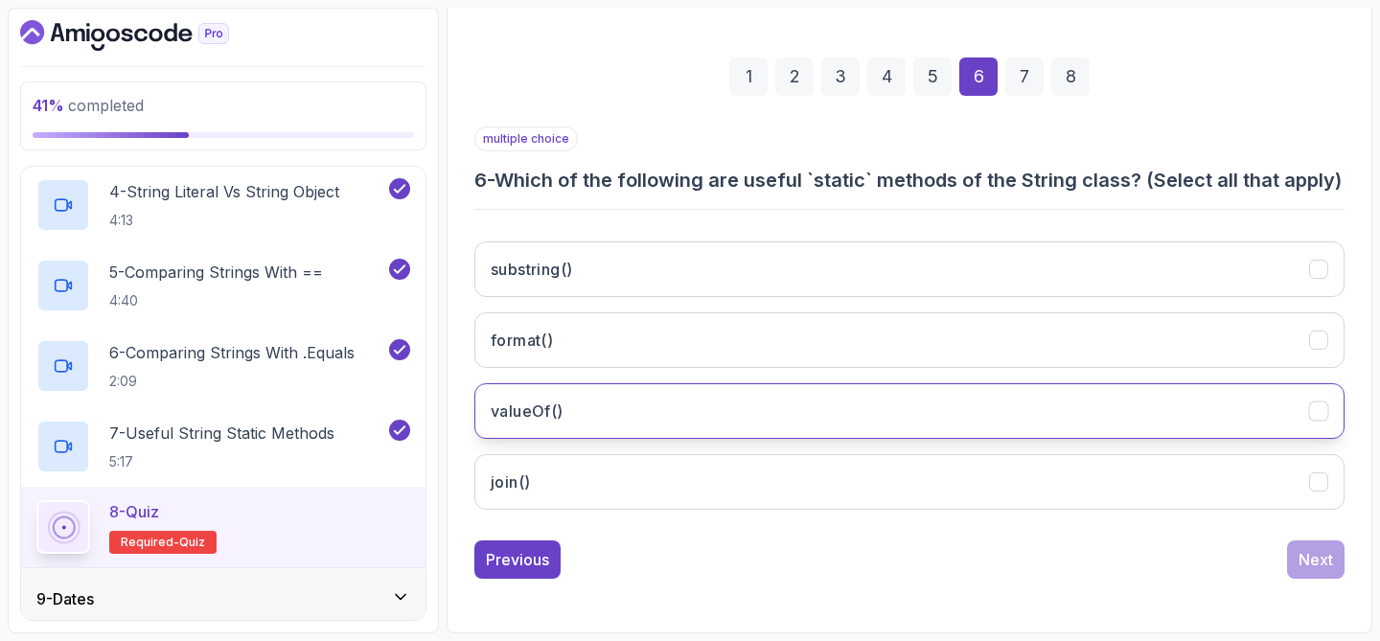
click at [996, 425] on button "valueOf()" at bounding box center [909, 411] width 870 height 56
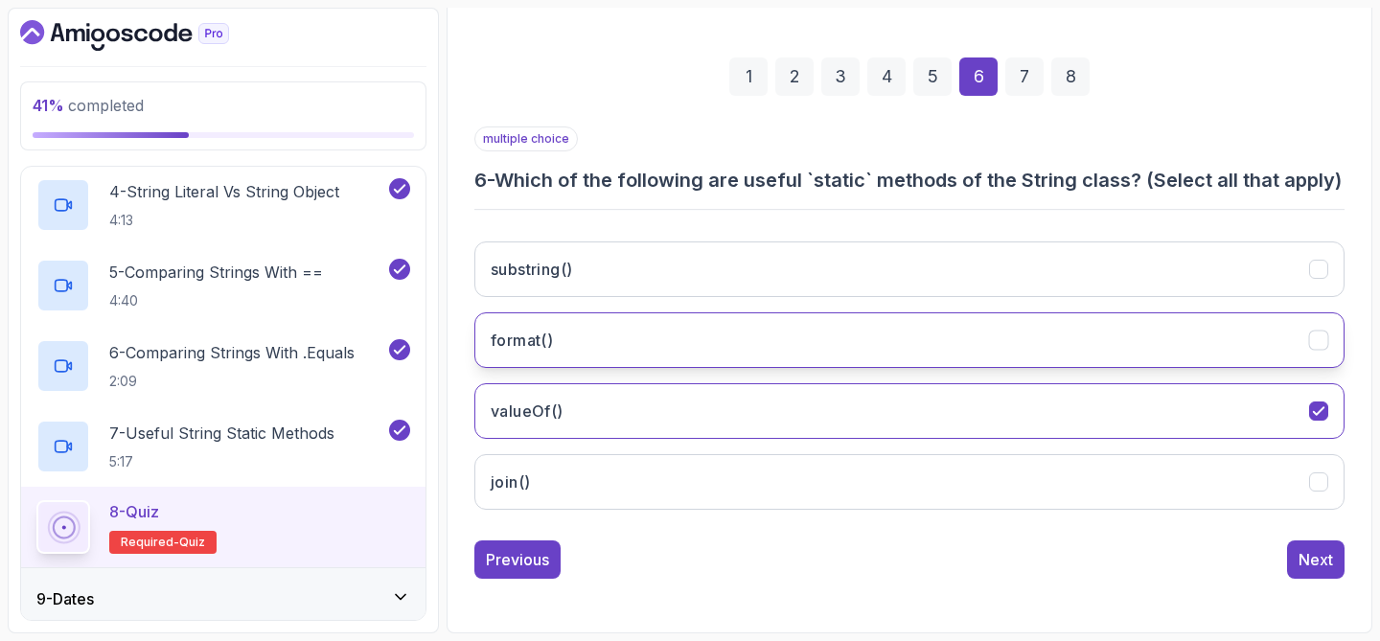
click at [1027, 331] on button "format()" at bounding box center [909, 340] width 870 height 56
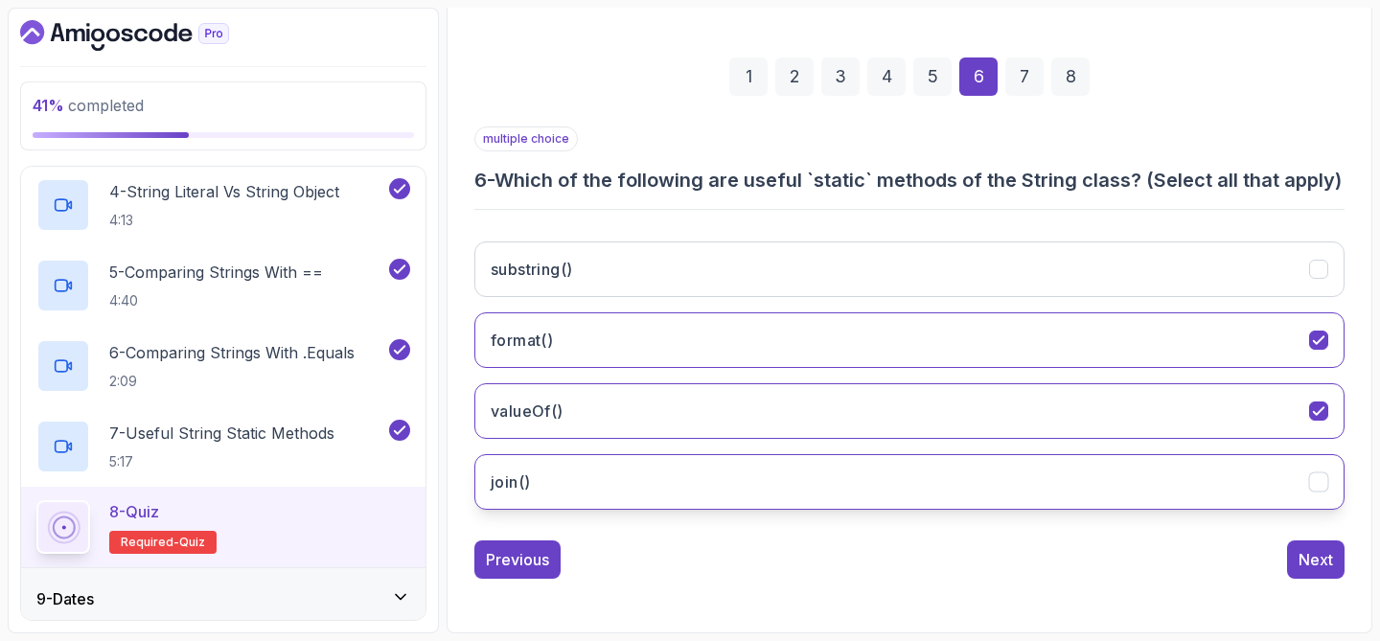
click at [983, 477] on button "join()" at bounding box center [909, 482] width 870 height 56
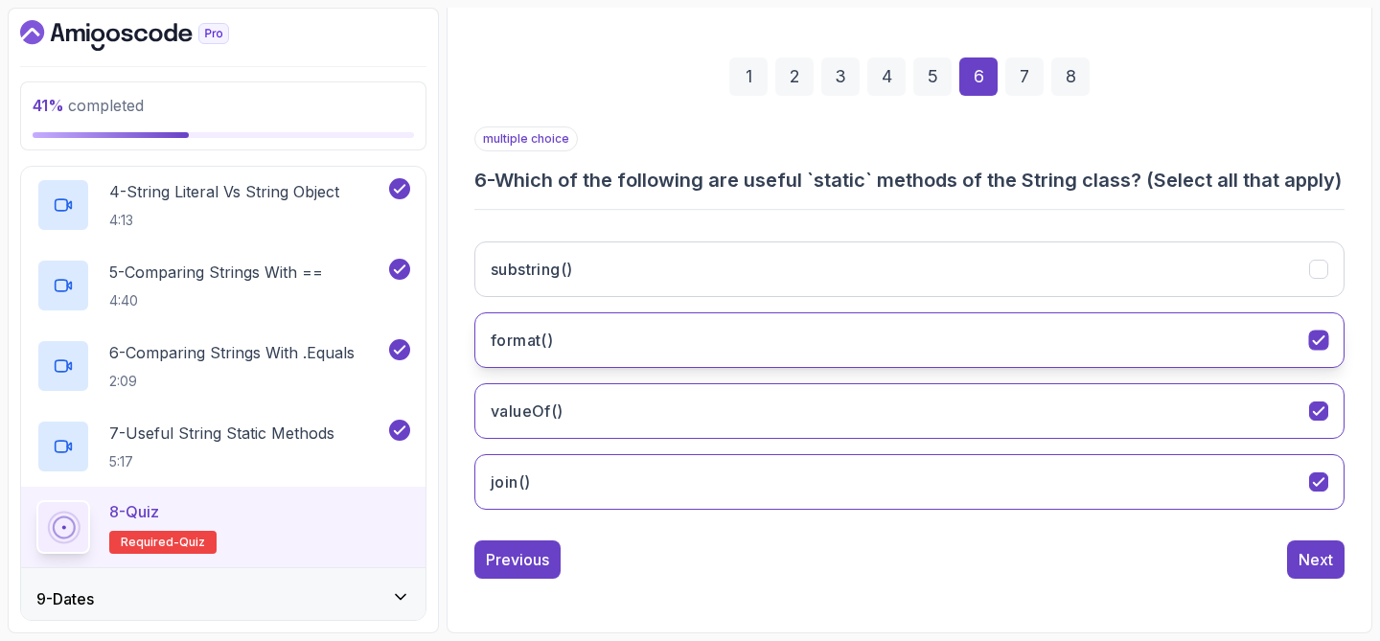
click at [996, 314] on button "format()" at bounding box center [909, 340] width 870 height 56
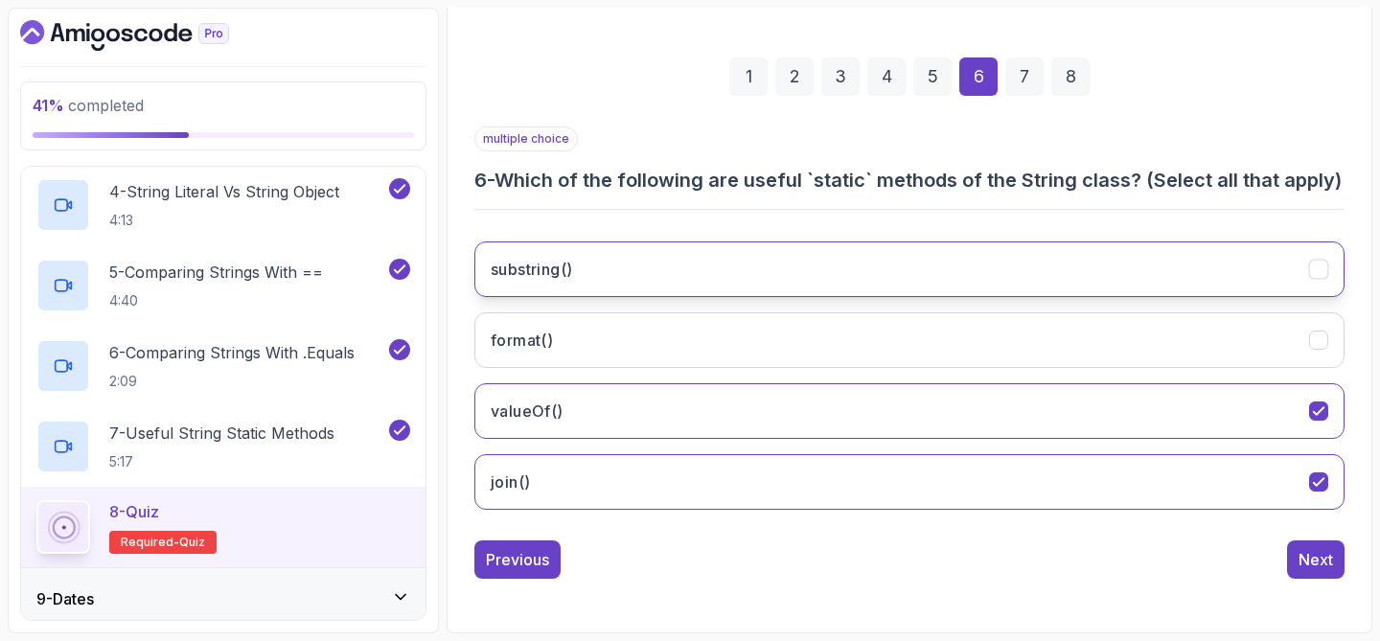
click at [1005, 288] on button "substring()" at bounding box center [909, 269] width 870 height 56
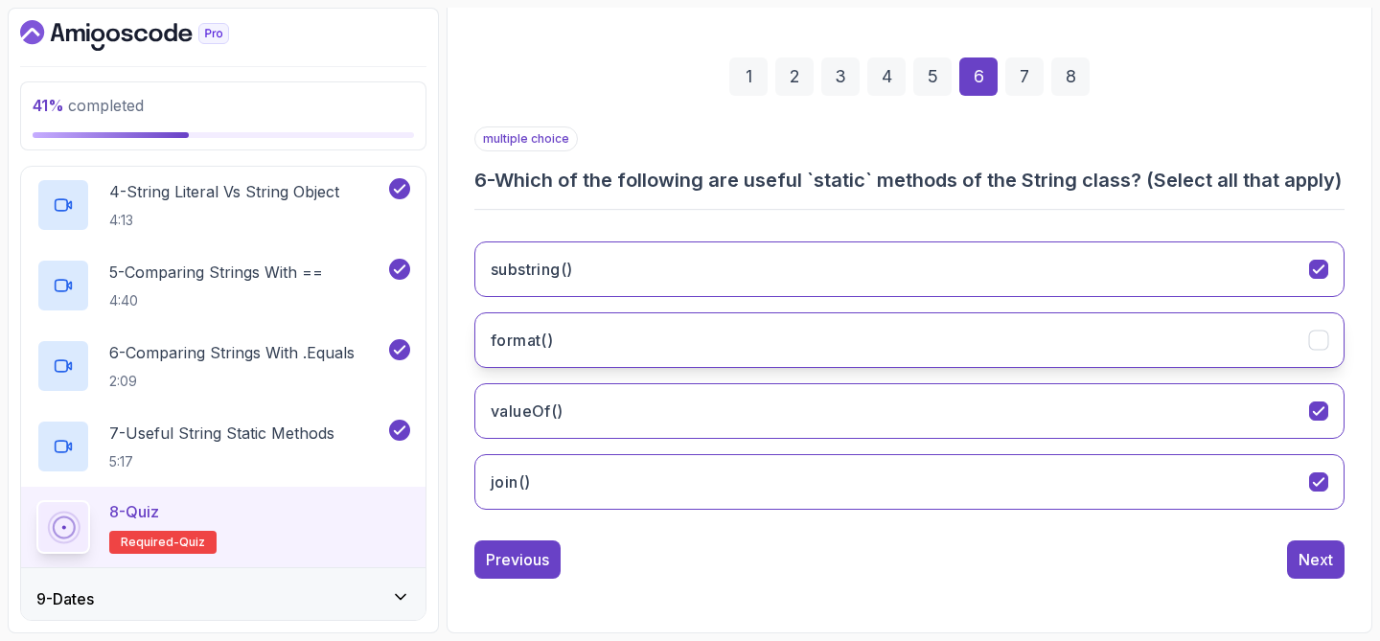
click at [1001, 331] on button "format()" at bounding box center [909, 340] width 870 height 56
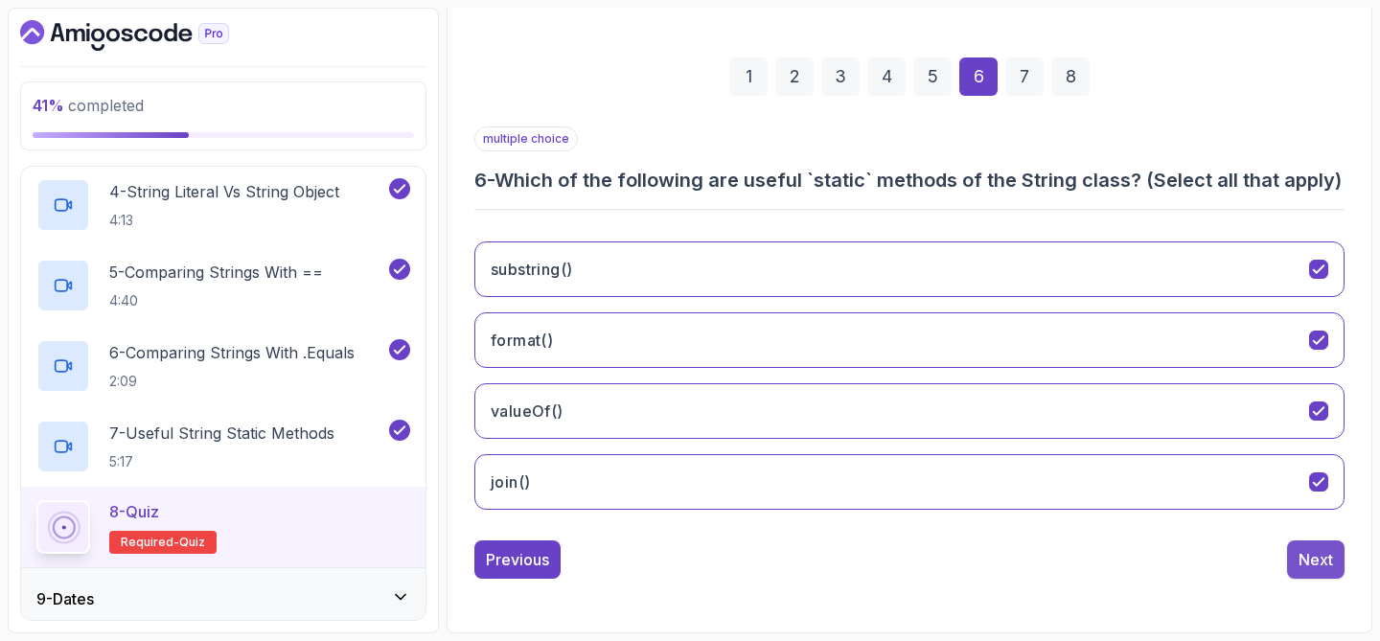
click at [1308, 553] on div "Next" at bounding box center [1315, 559] width 34 height 23
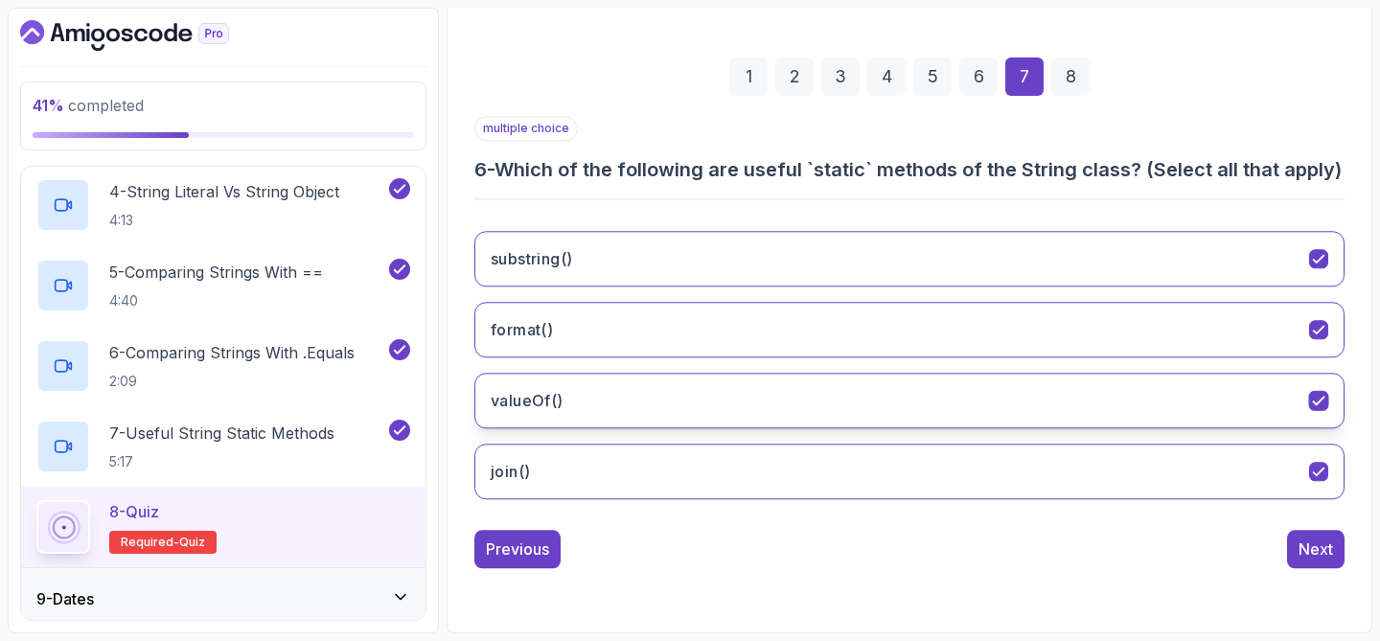
scroll to position [245, 0]
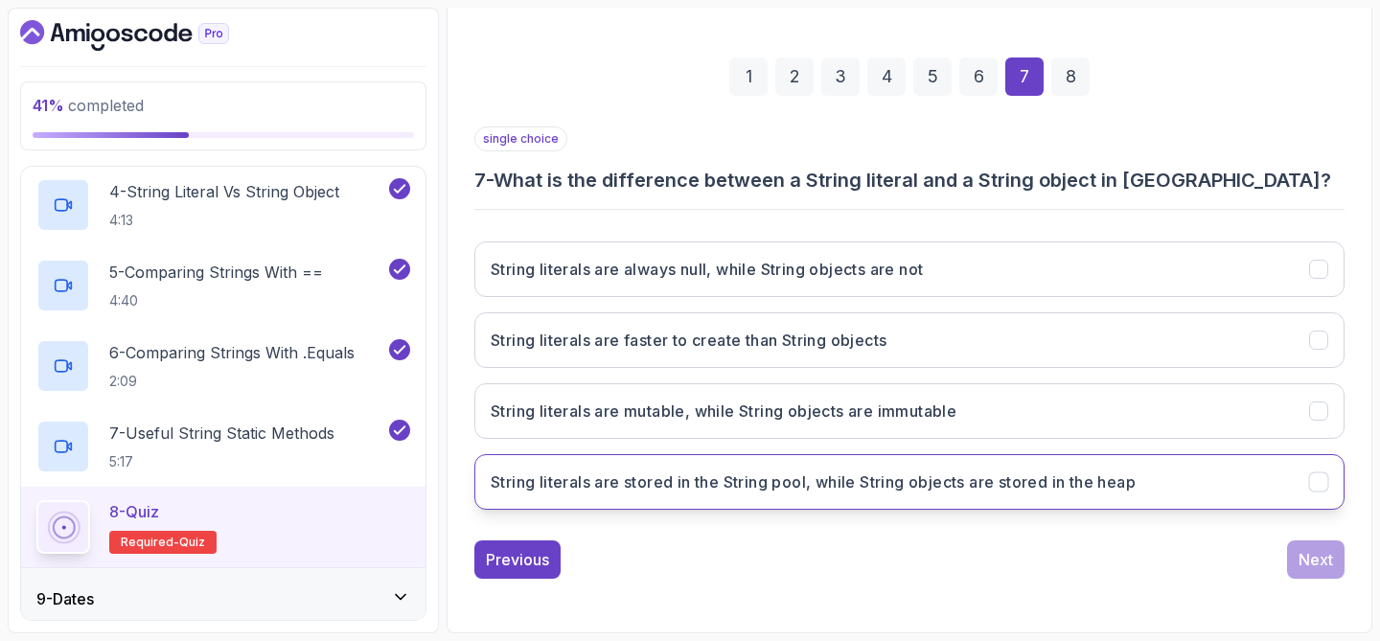
click at [1038, 479] on h3 "String literals are stored in the String pool, while String objects are stored …" at bounding box center [813, 481] width 645 height 23
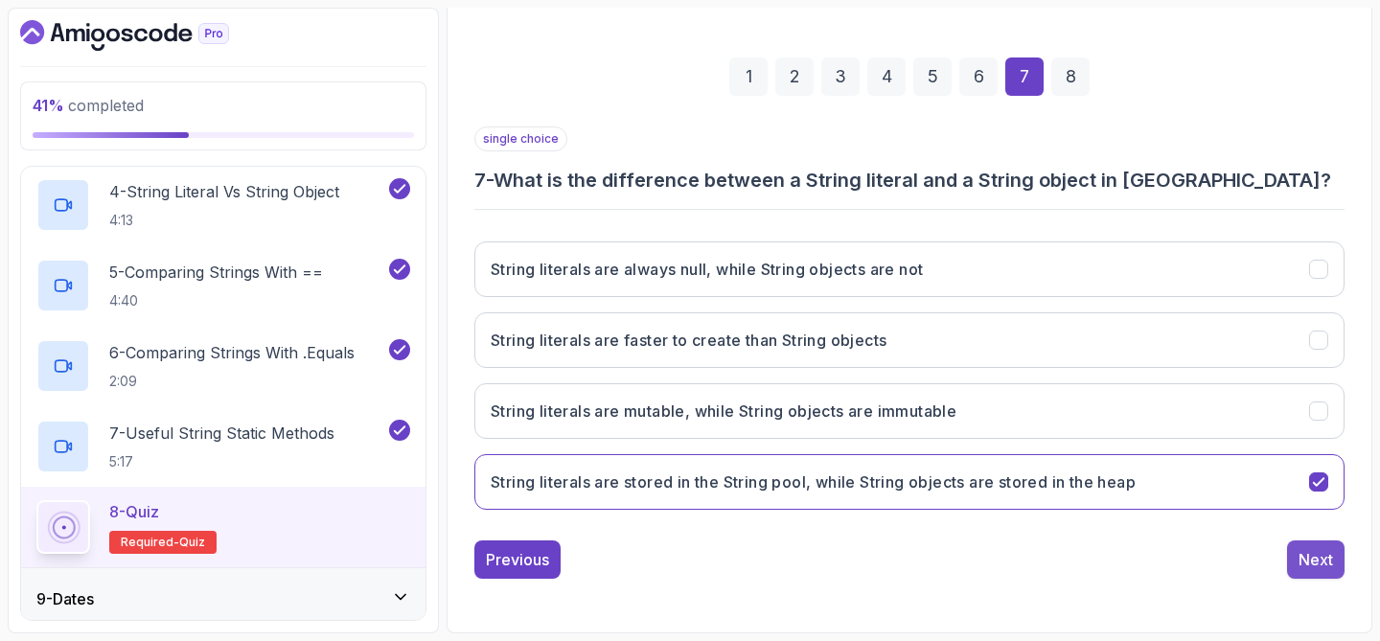
click at [1307, 560] on div "Next" at bounding box center [1315, 559] width 34 height 23
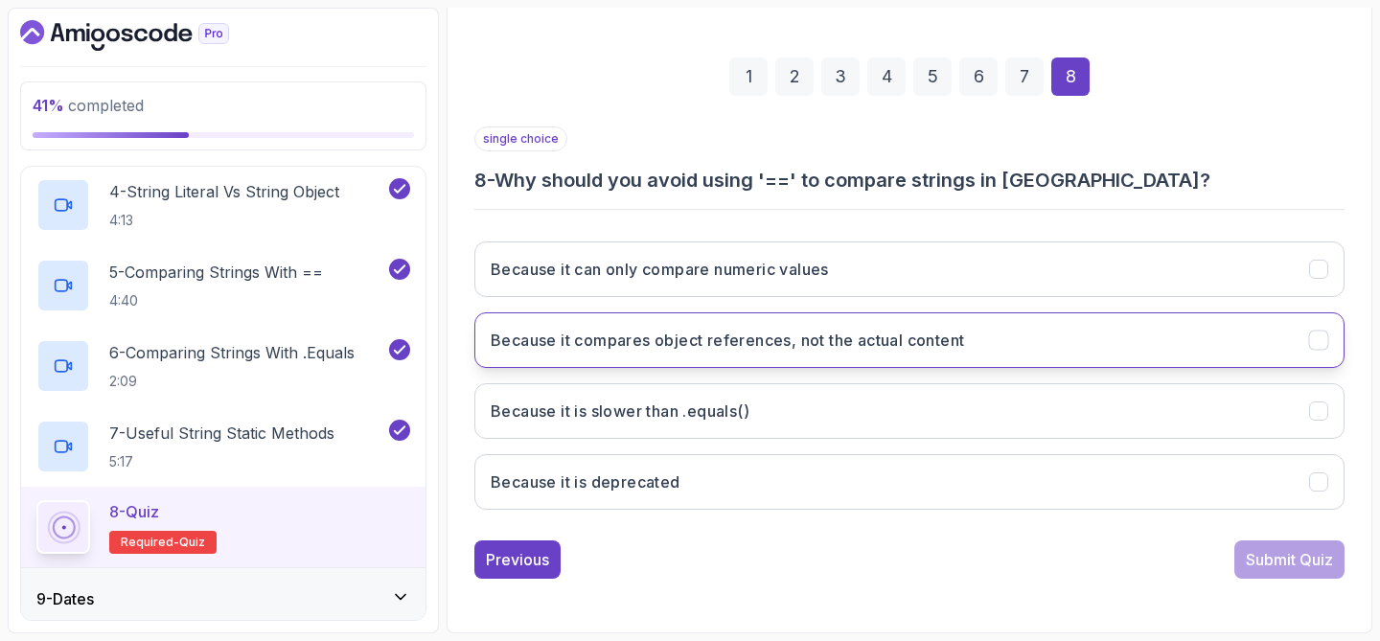
click at [968, 354] on button "Because it compares object references, not the actual content" at bounding box center [909, 340] width 870 height 56
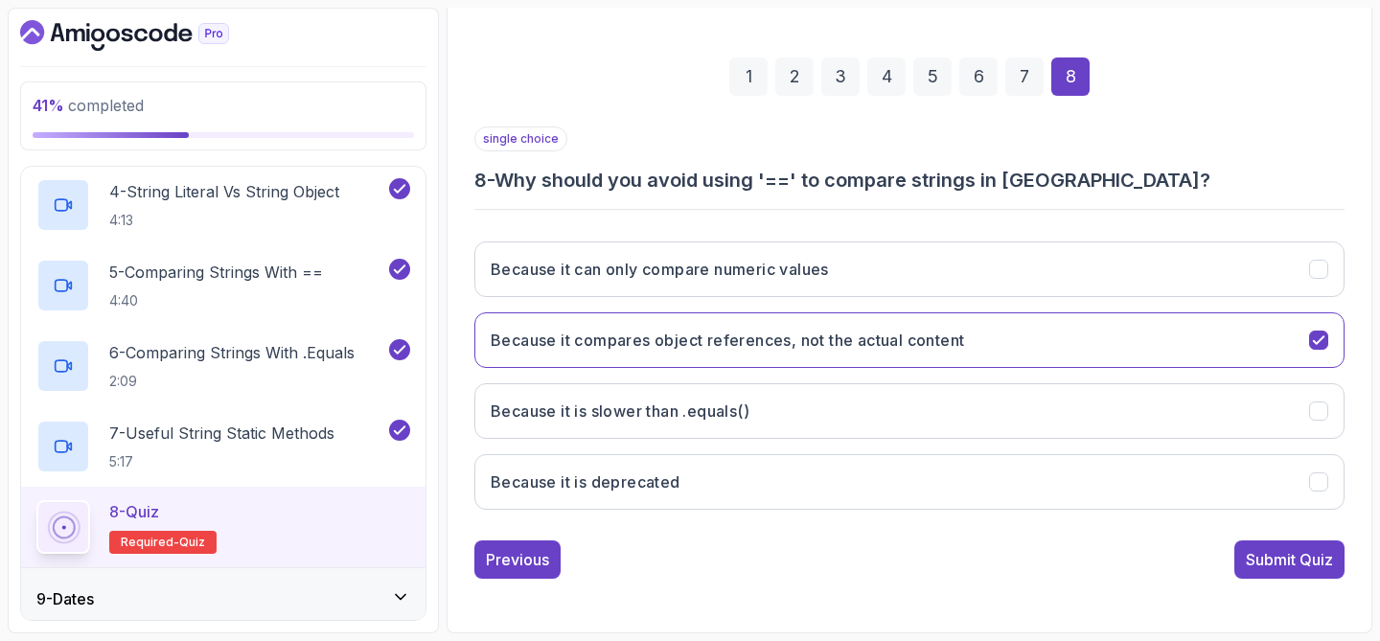
click at [1252, 552] on div "Submit Quiz" at bounding box center [1288, 559] width 87 height 23
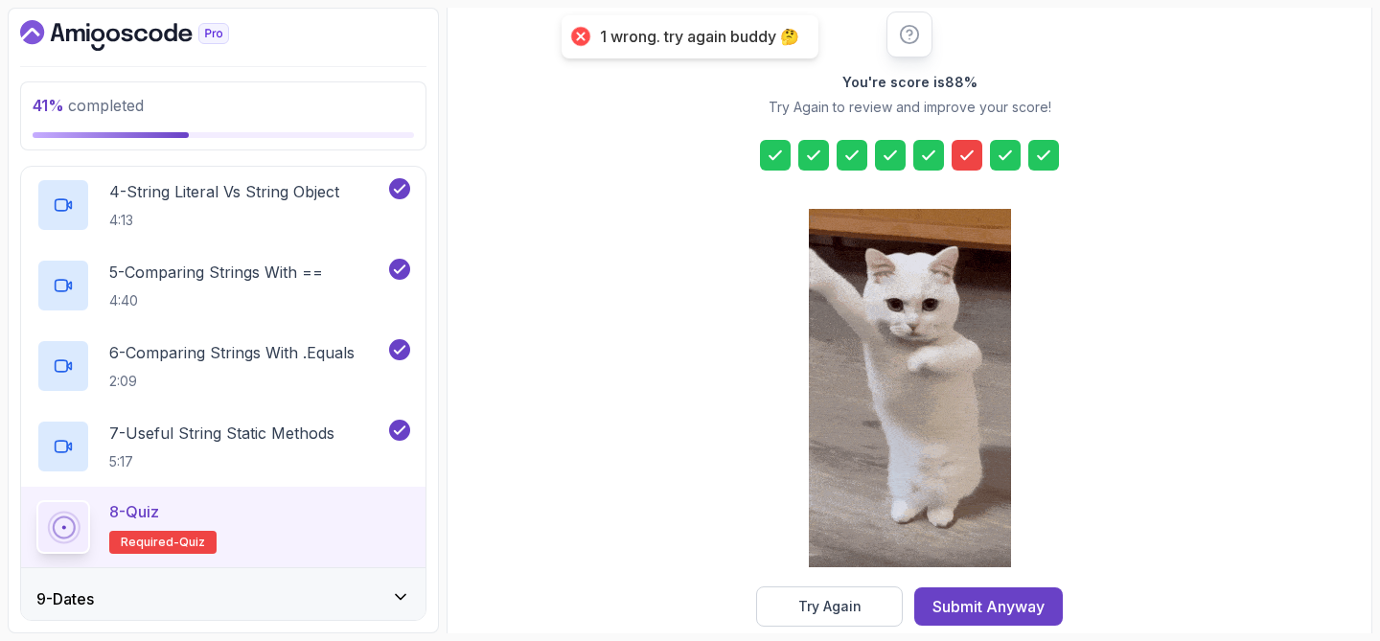
click at [842, 614] on div "Try Again" at bounding box center [829, 606] width 63 height 19
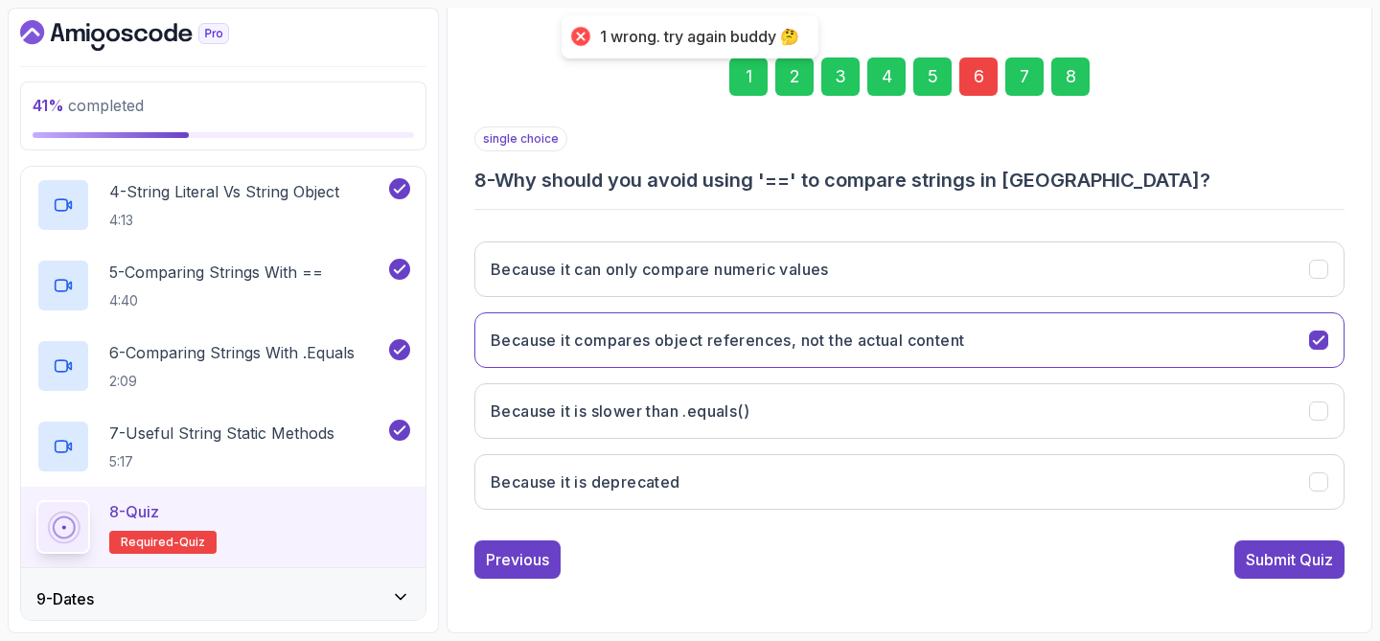
click at [984, 79] on div "6" at bounding box center [978, 76] width 38 height 38
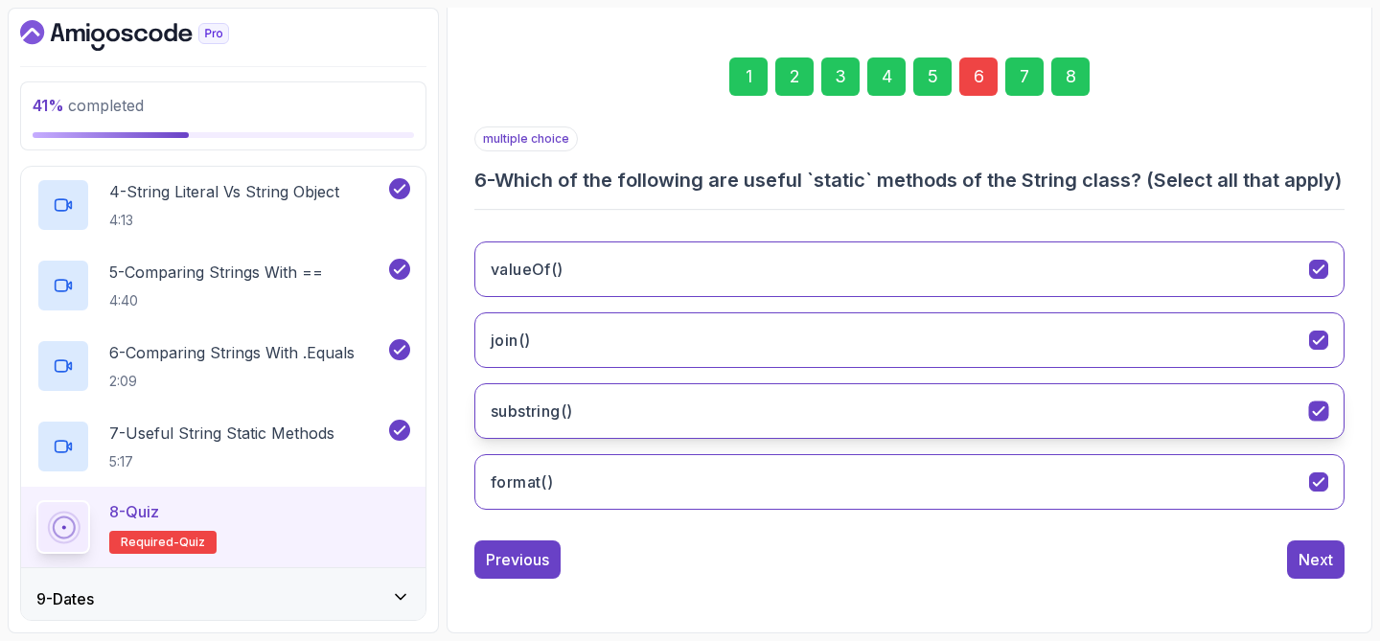
click at [700, 439] on button "substring()" at bounding box center [909, 411] width 870 height 56
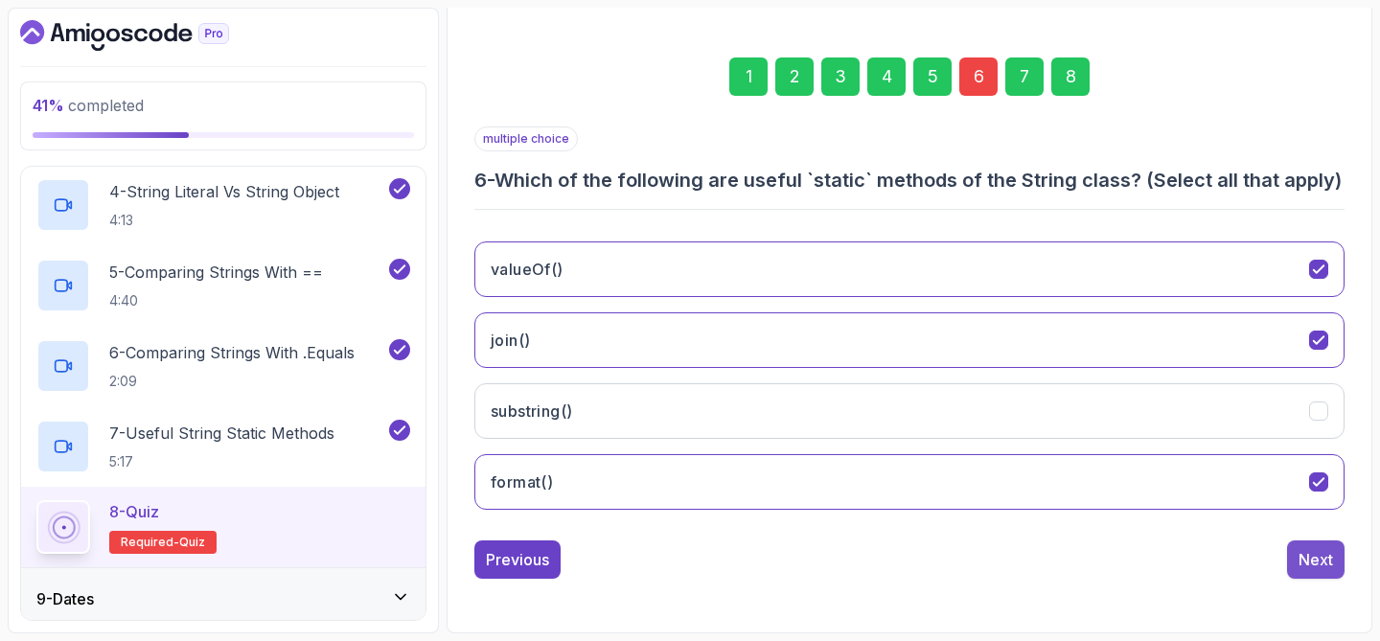
click at [1309, 571] on div "Next" at bounding box center [1315, 559] width 34 height 23
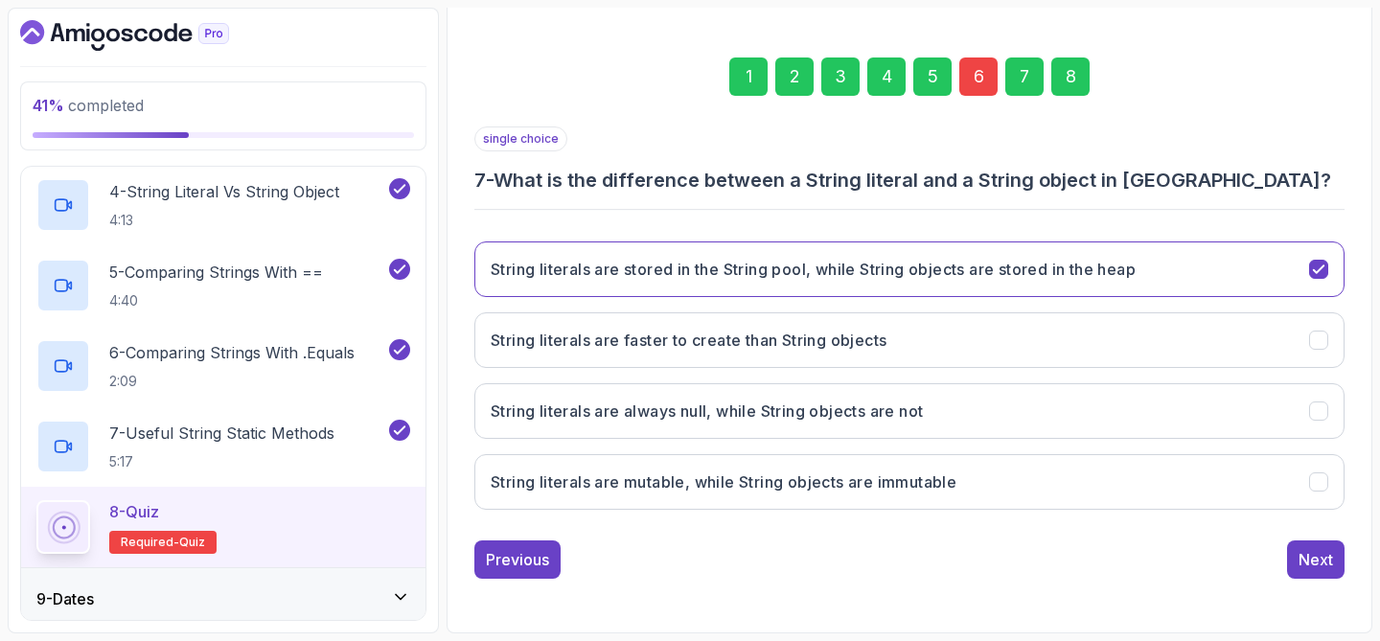
click at [1072, 85] on div "8" at bounding box center [1070, 76] width 38 height 38
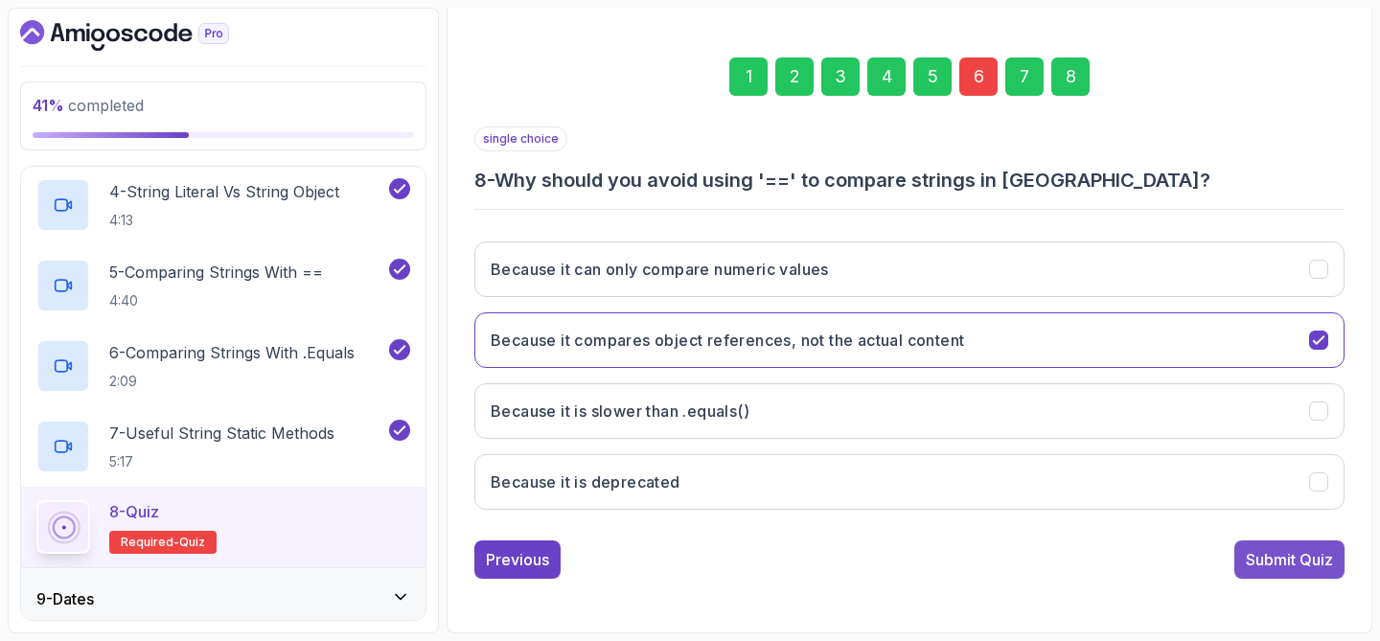
click at [1267, 571] on button "Submit Quiz" at bounding box center [1289, 559] width 110 height 38
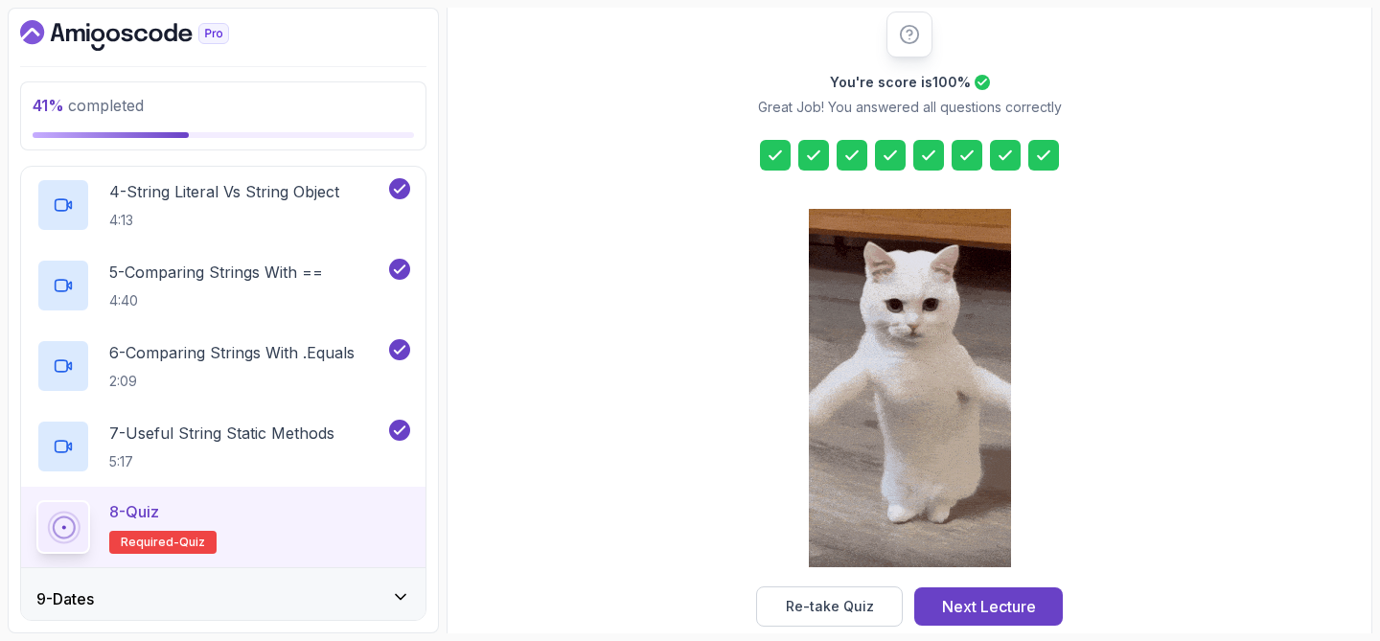
scroll to position [278, 0]
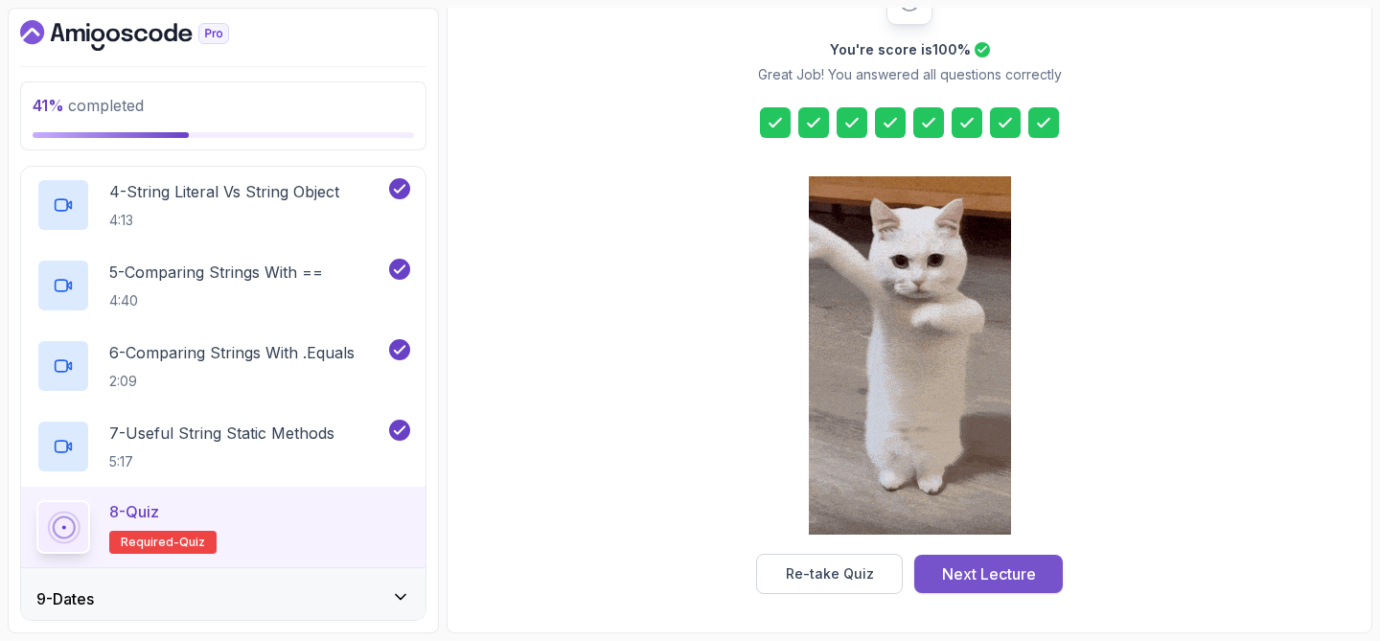
click at [994, 578] on div "Next Lecture" at bounding box center [989, 573] width 94 height 23
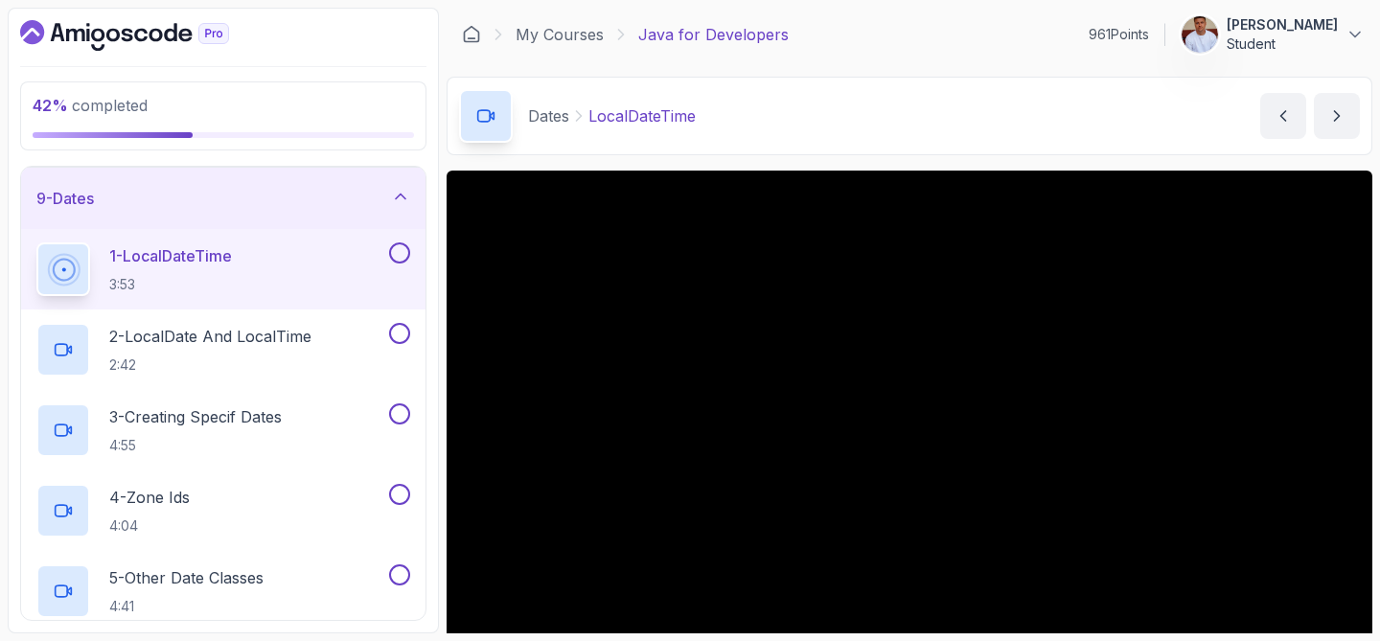
scroll to position [511, 0]
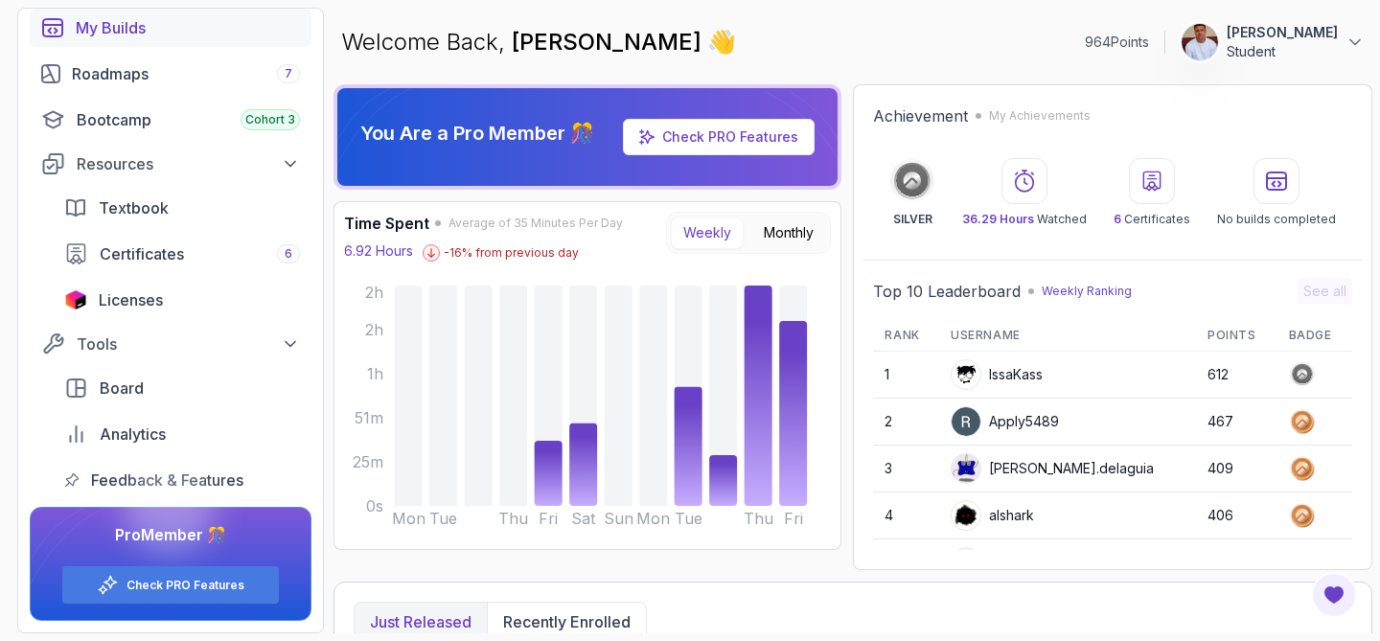
scroll to position [188, 0]
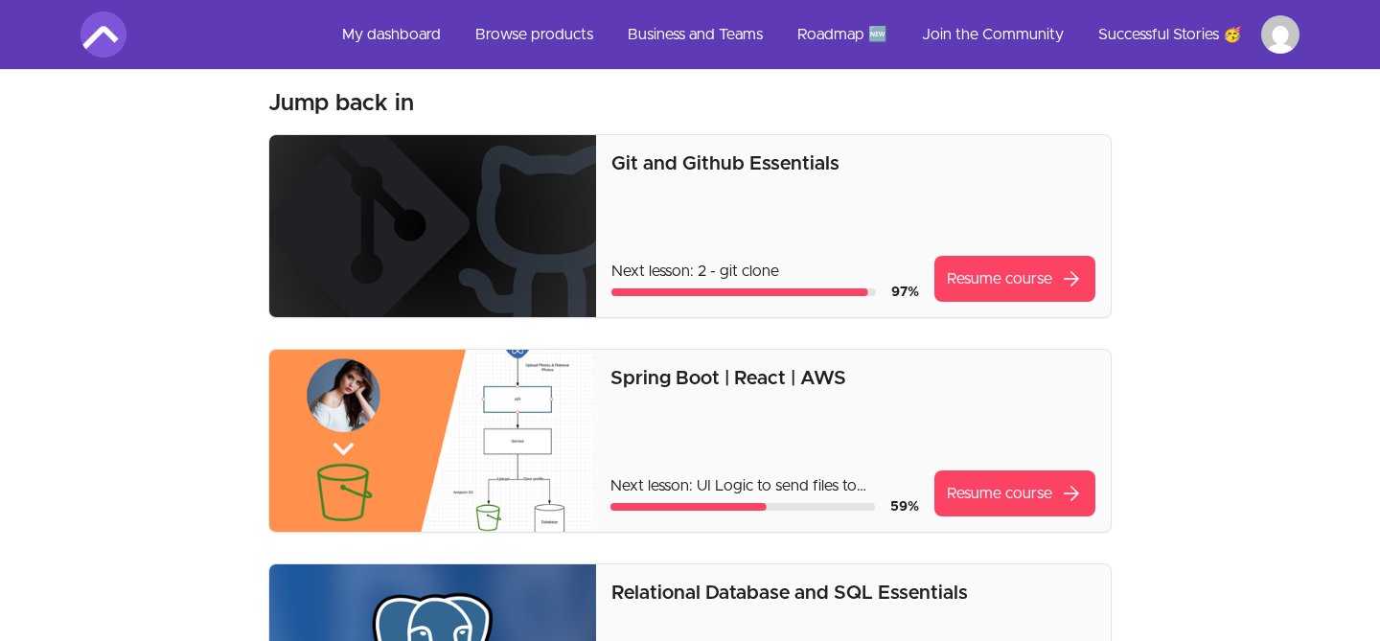
scroll to position [79, 0]
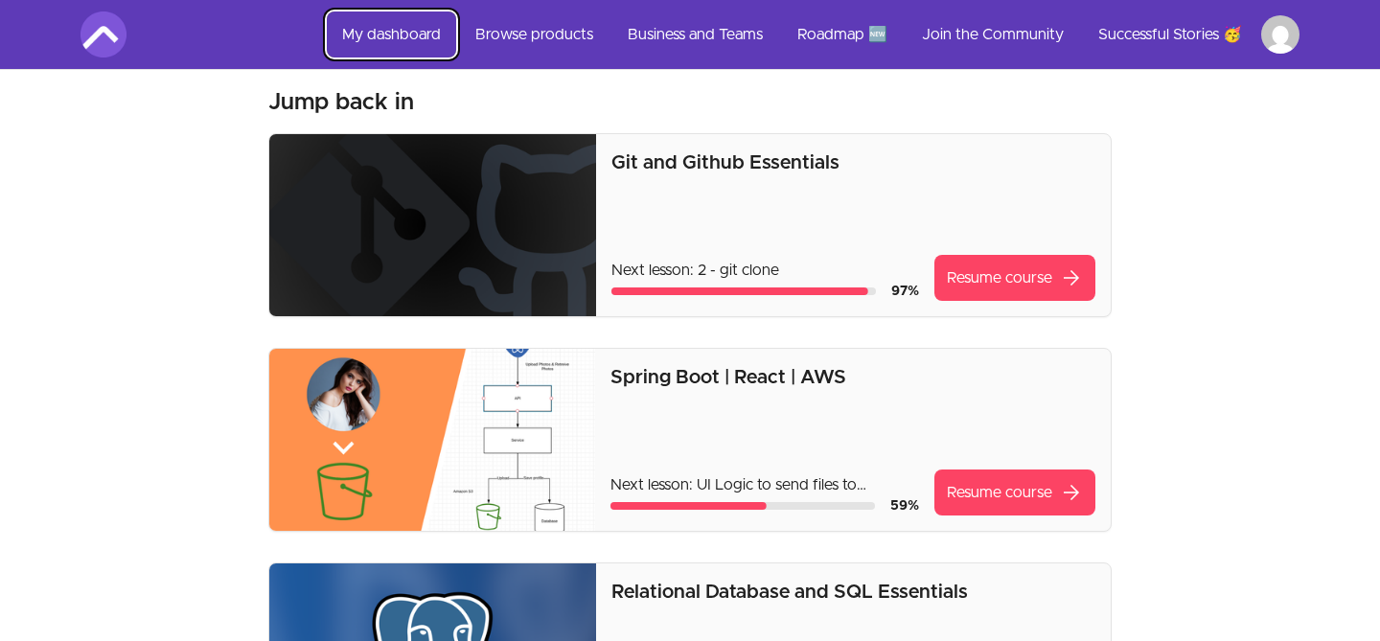
click at [420, 35] on link "My dashboard" at bounding box center [391, 34] width 129 height 46
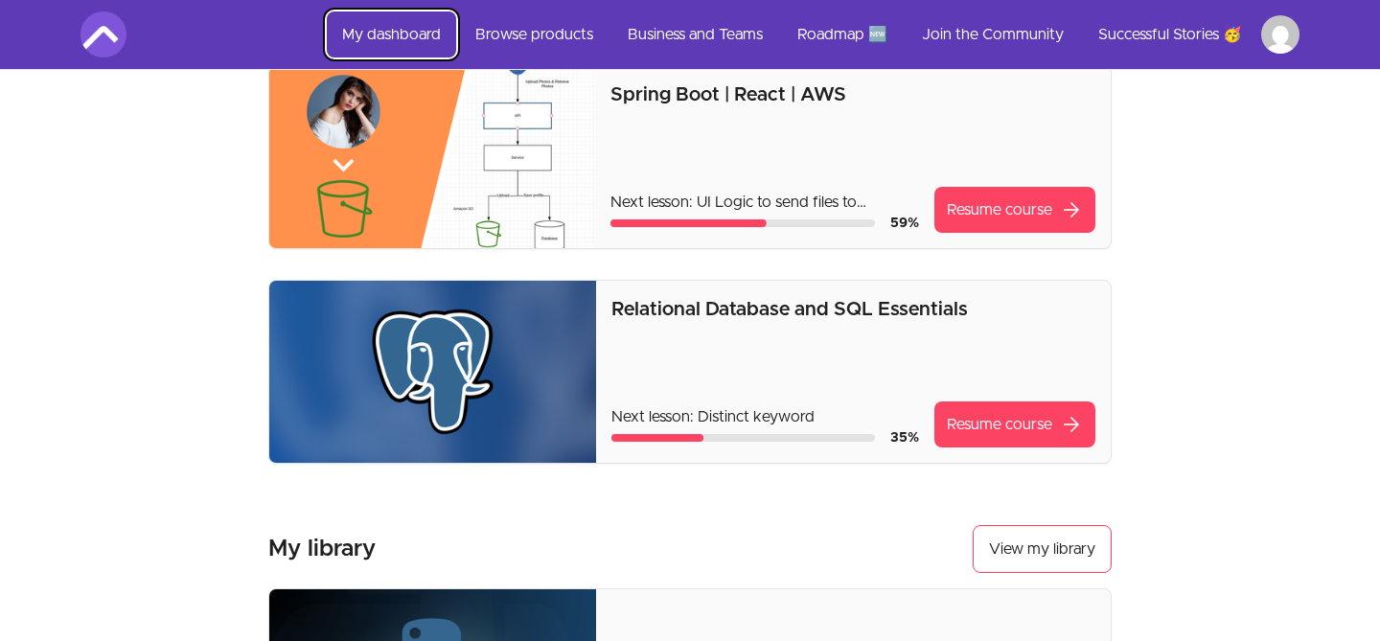
scroll to position [0, 0]
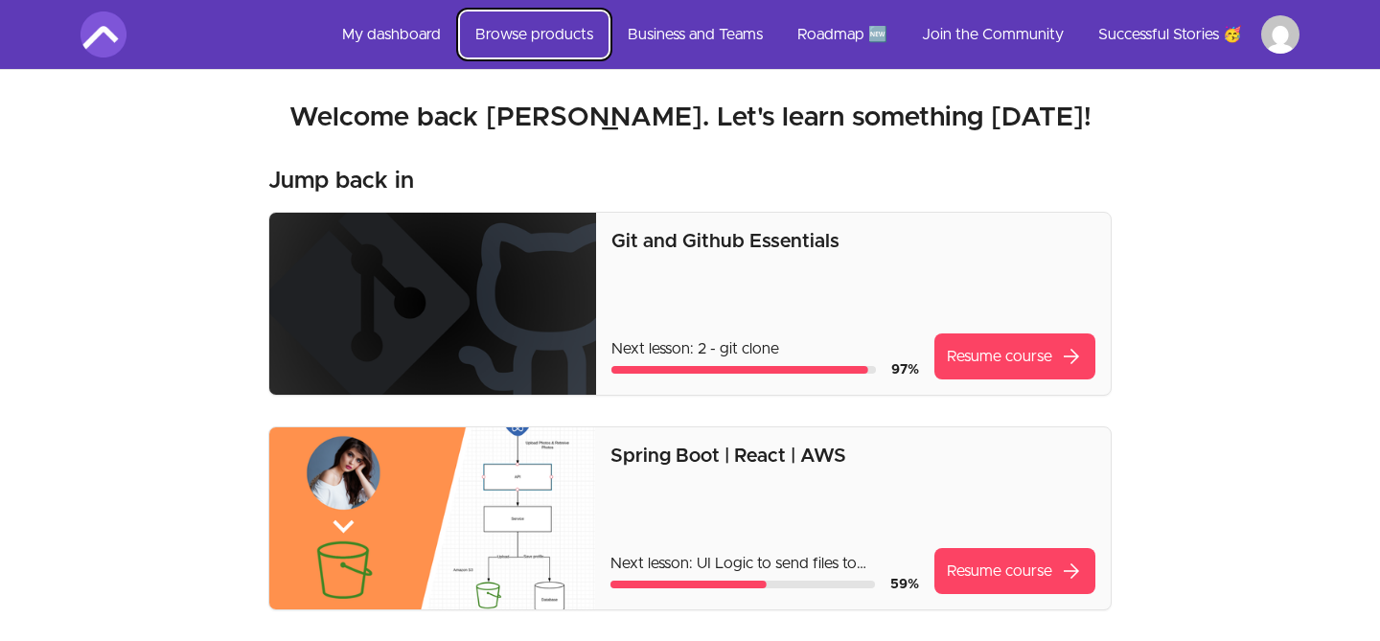
click at [566, 38] on link "Browse products" at bounding box center [534, 34] width 148 height 46
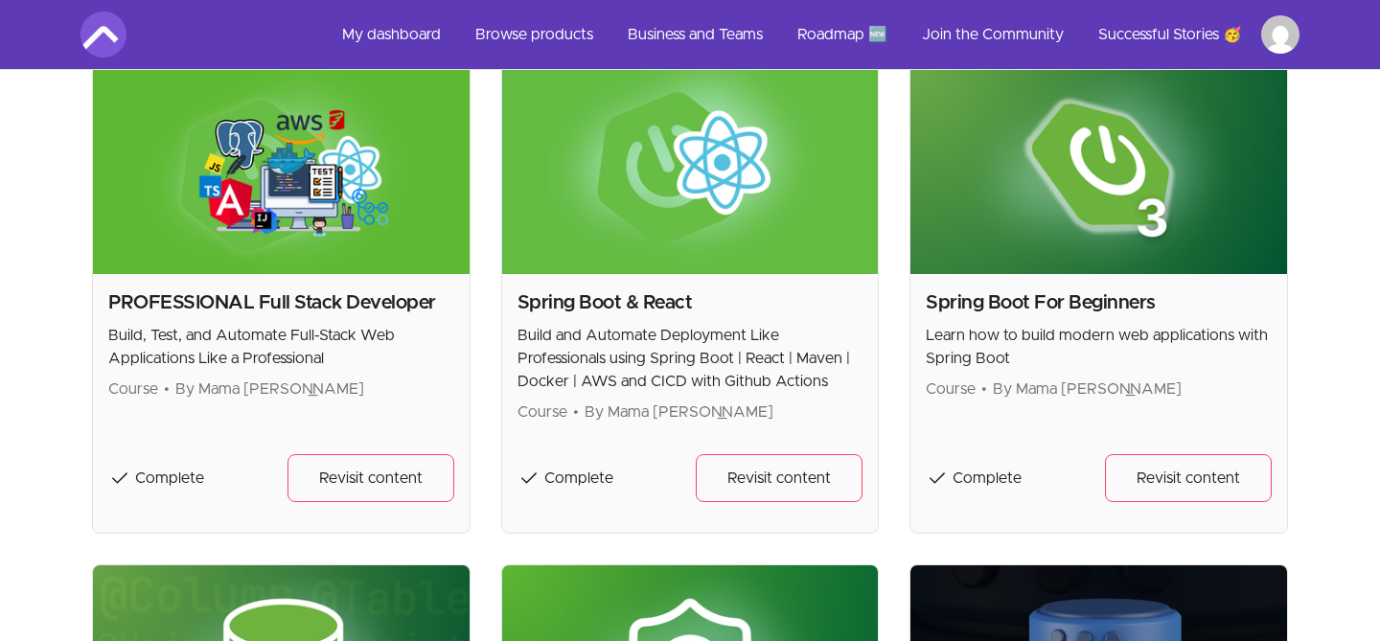
scroll to position [1368, 0]
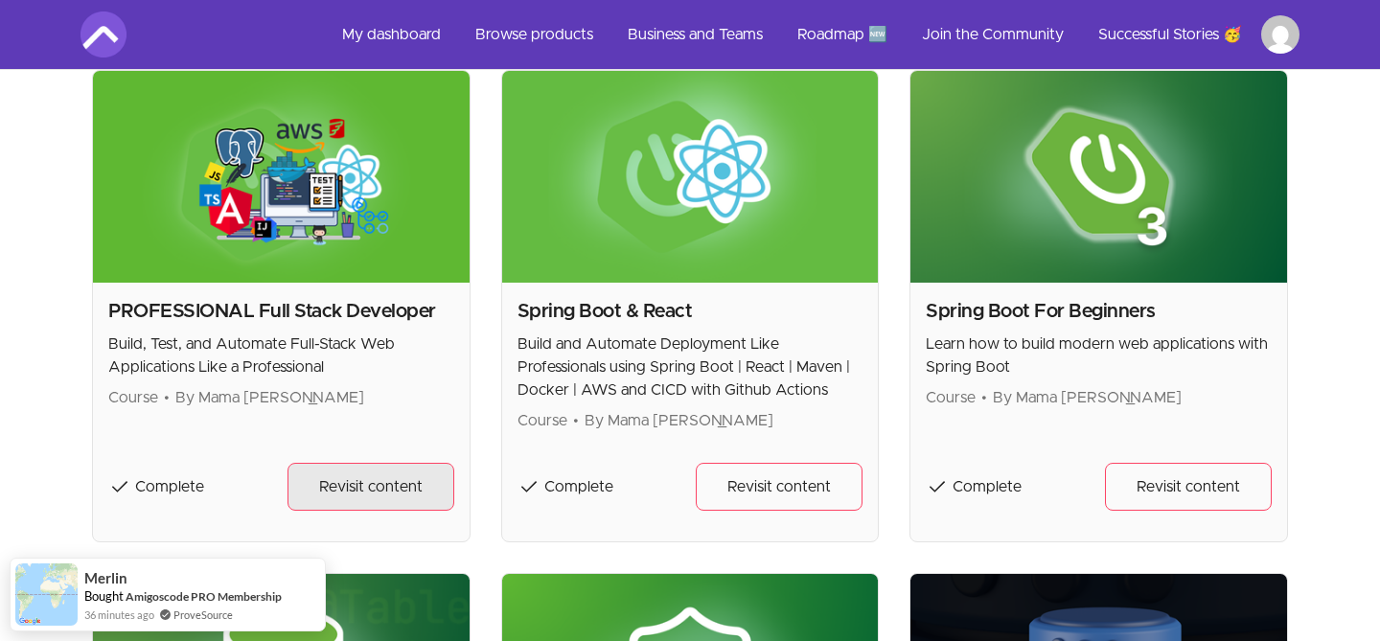
click at [336, 480] on span "Revisit content" at bounding box center [370, 486] width 103 height 23
